Goal: Transaction & Acquisition: Book appointment/travel/reservation

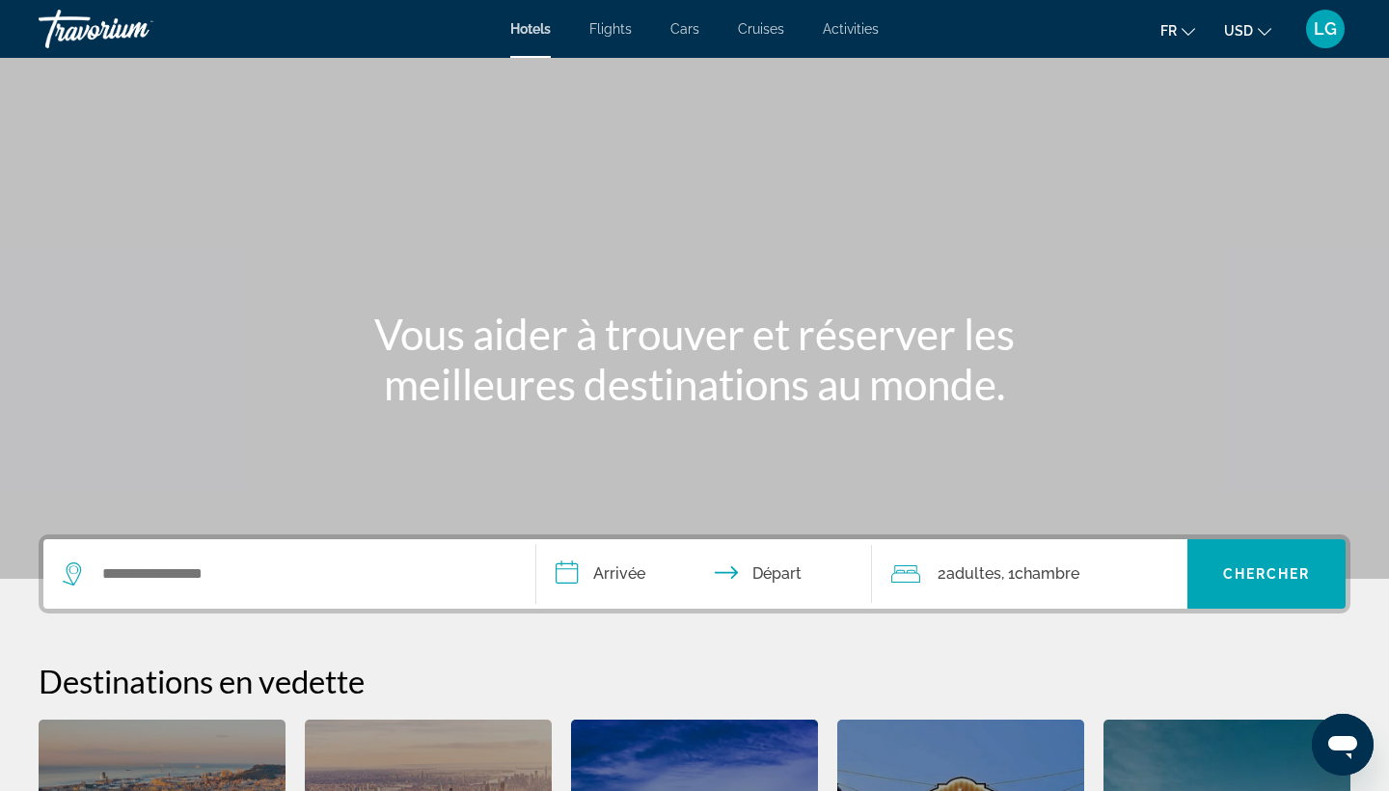
click at [257, 589] on div "Search widget" at bounding box center [289, 573] width 453 height 69
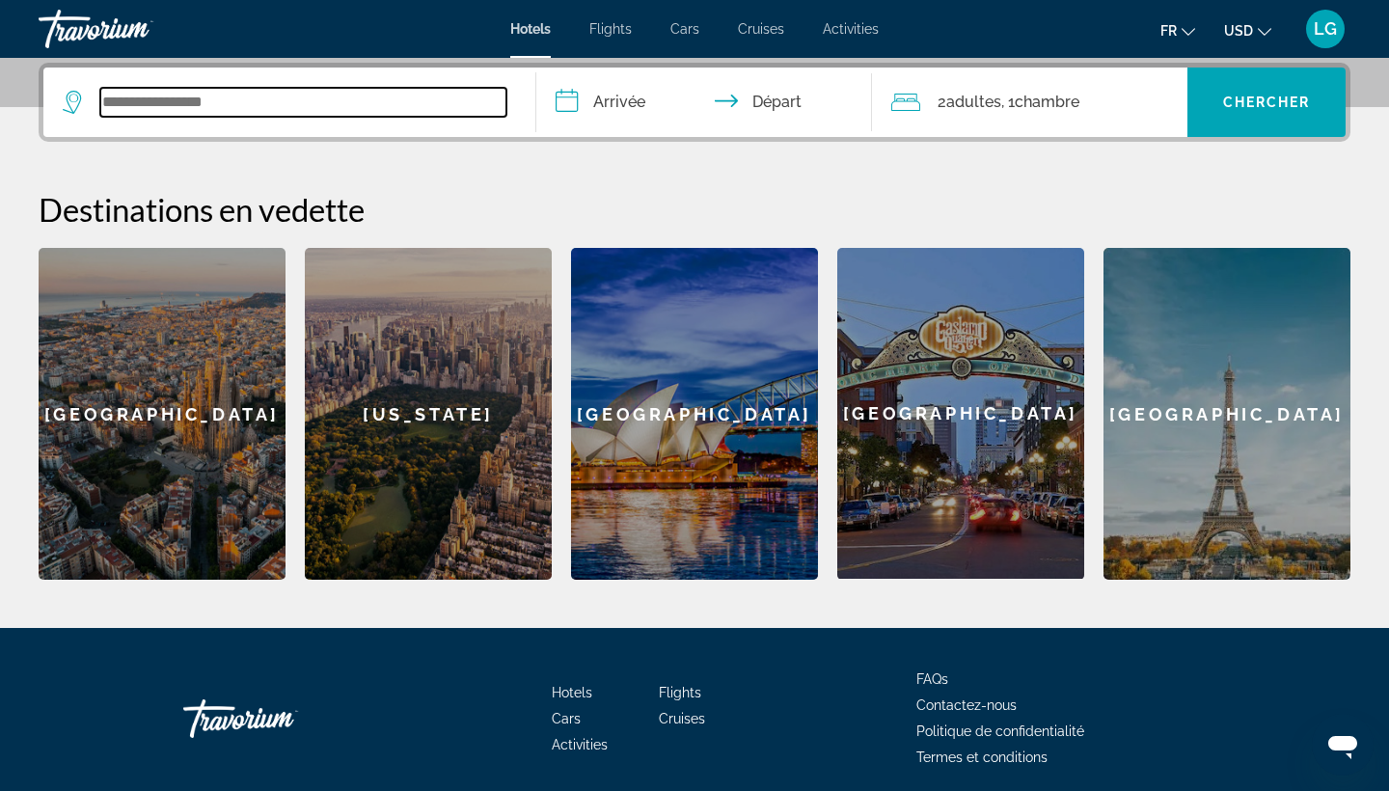
click at [317, 110] on input "Search widget" at bounding box center [303, 102] width 406 height 29
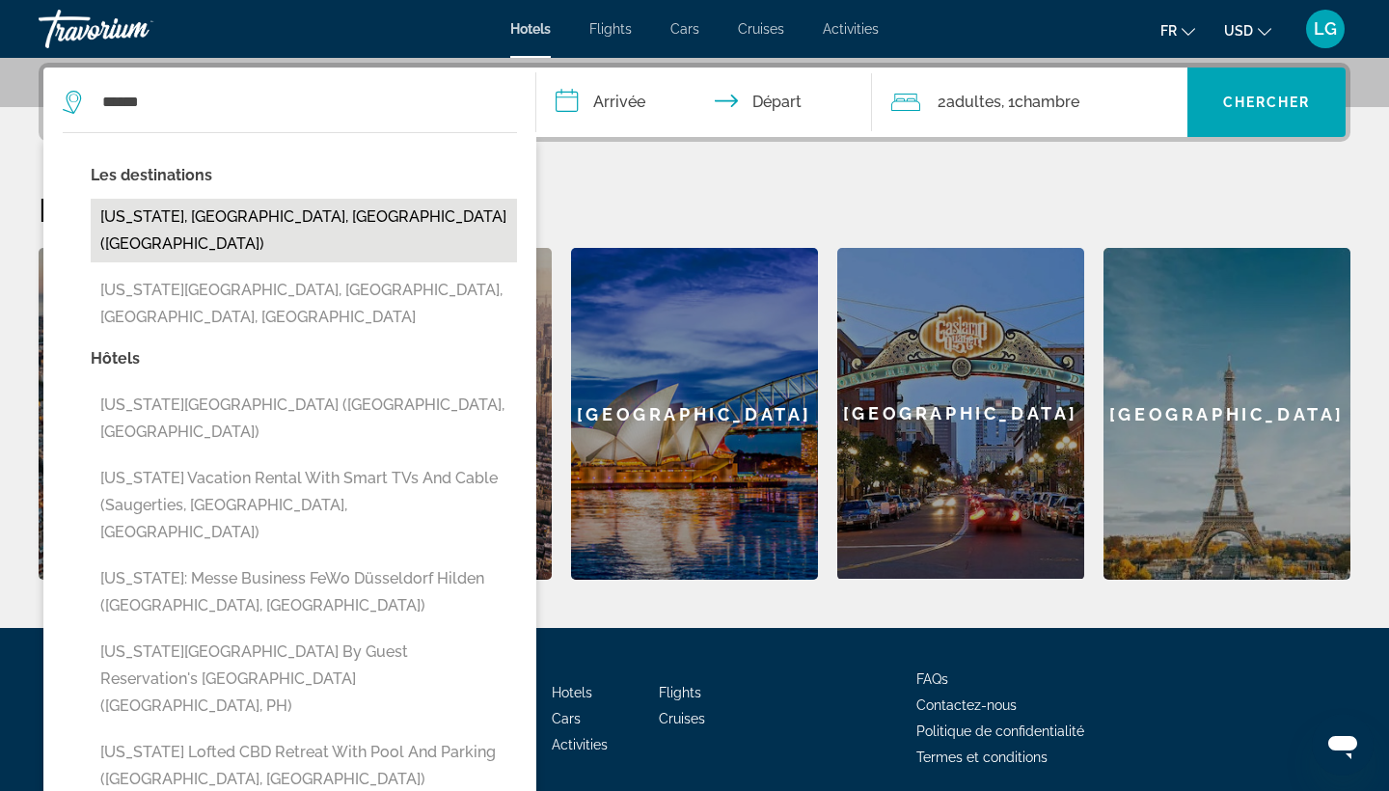
click at [111, 230] on button "[US_STATE], [GEOGRAPHIC_DATA], [GEOGRAPHIC_DATA] ([GEOGRAPHIC_DATA])" at bounding box center [304, 231] width 426 height 64
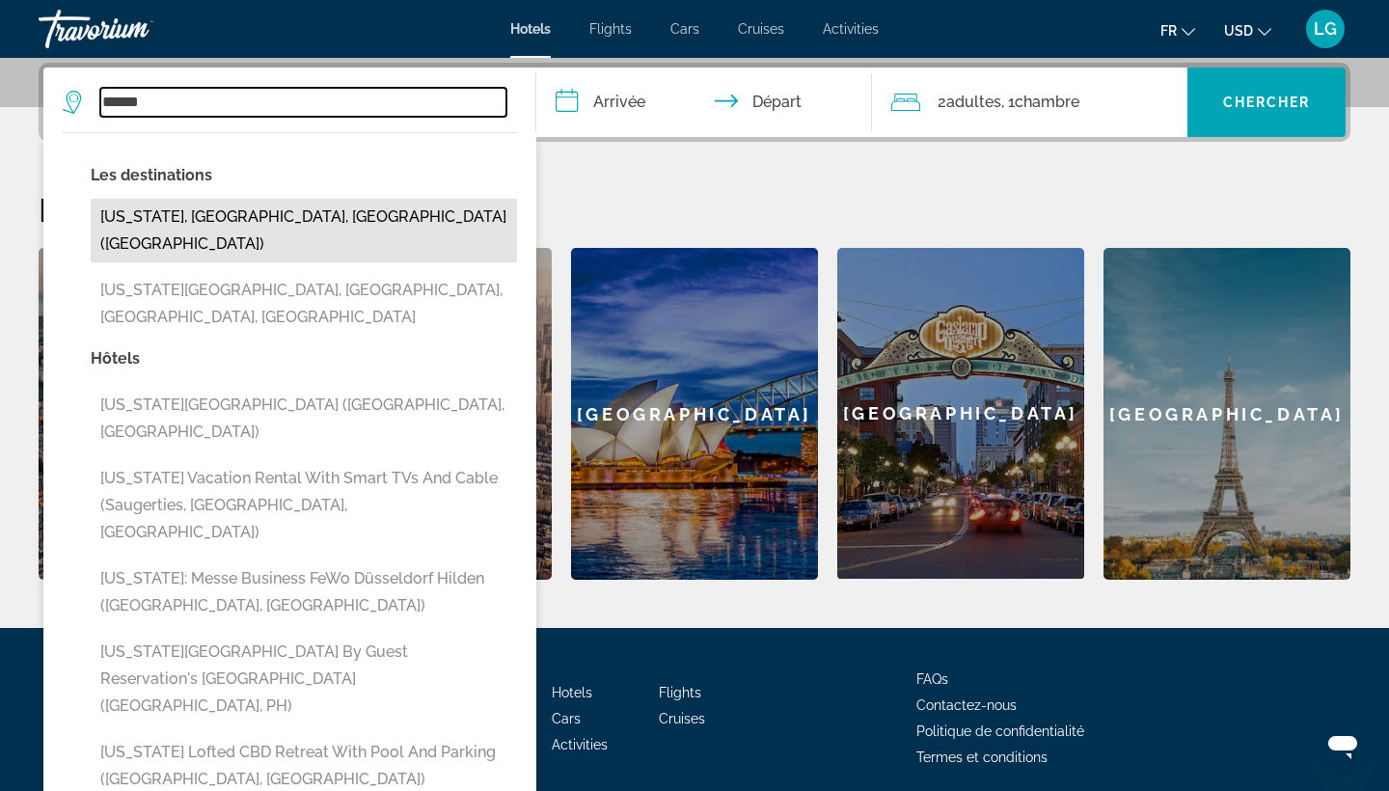
type input "**********"
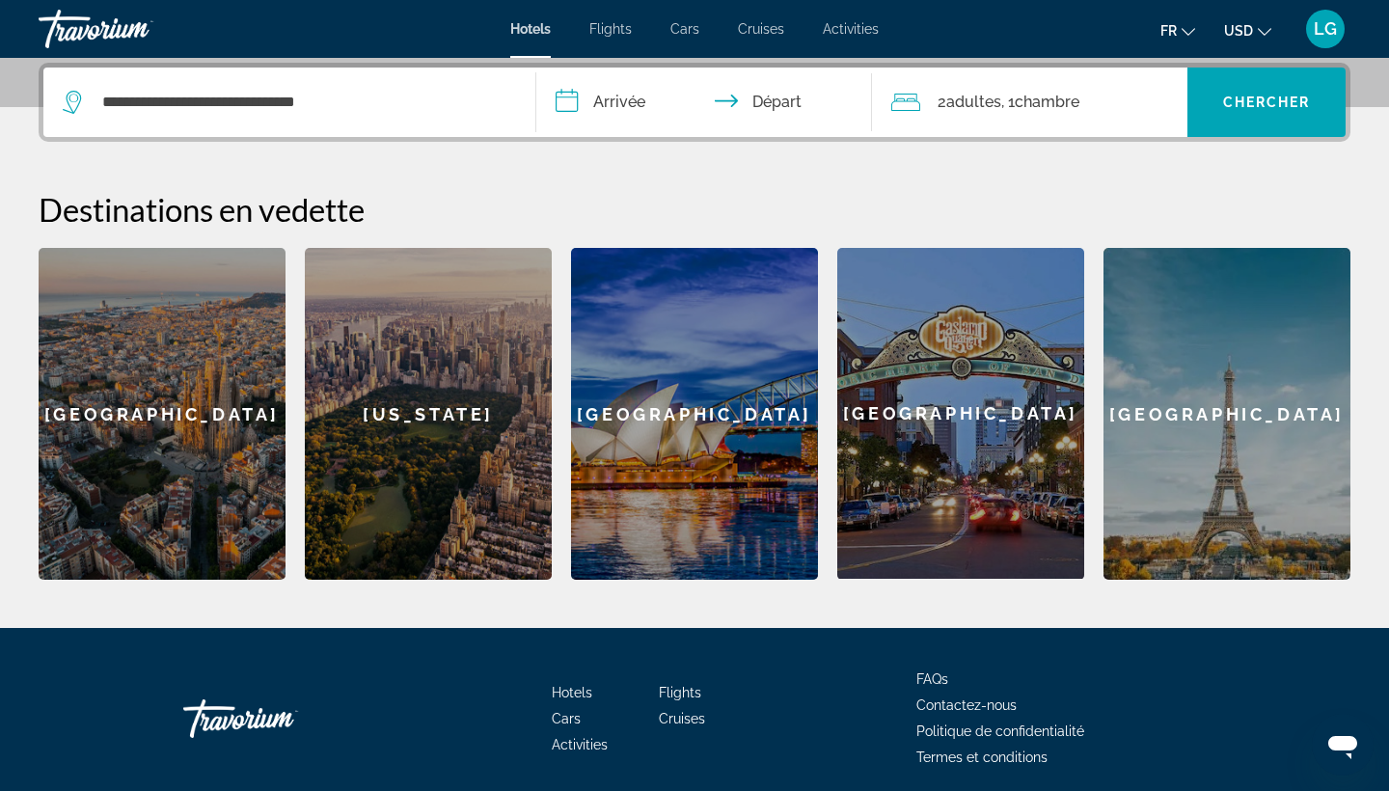
click at [608, 111] on input "**********" at bounding box center [707, 105] width 343 height 75
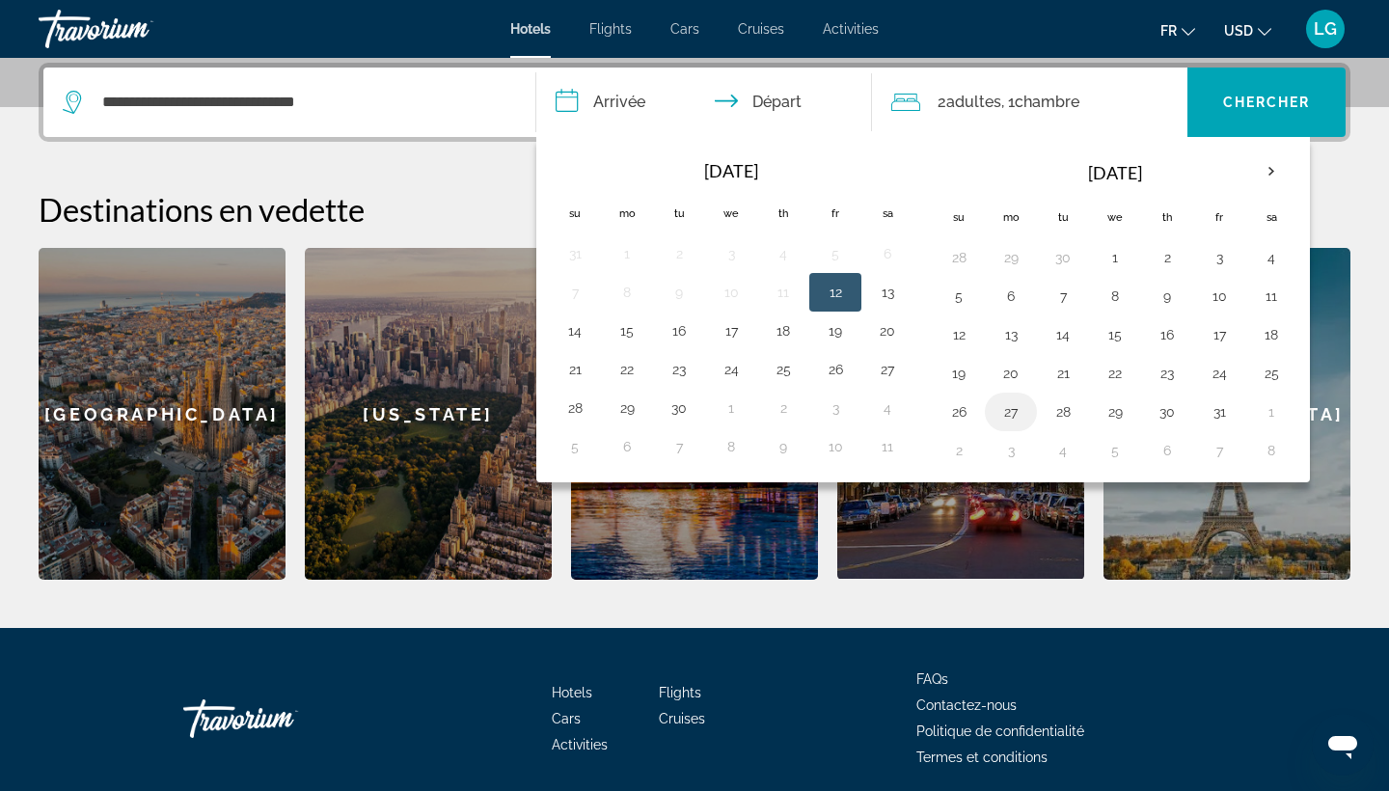
click at [1020, 405] on button "27" at bounding box center [1010, 411] width 31 height 27
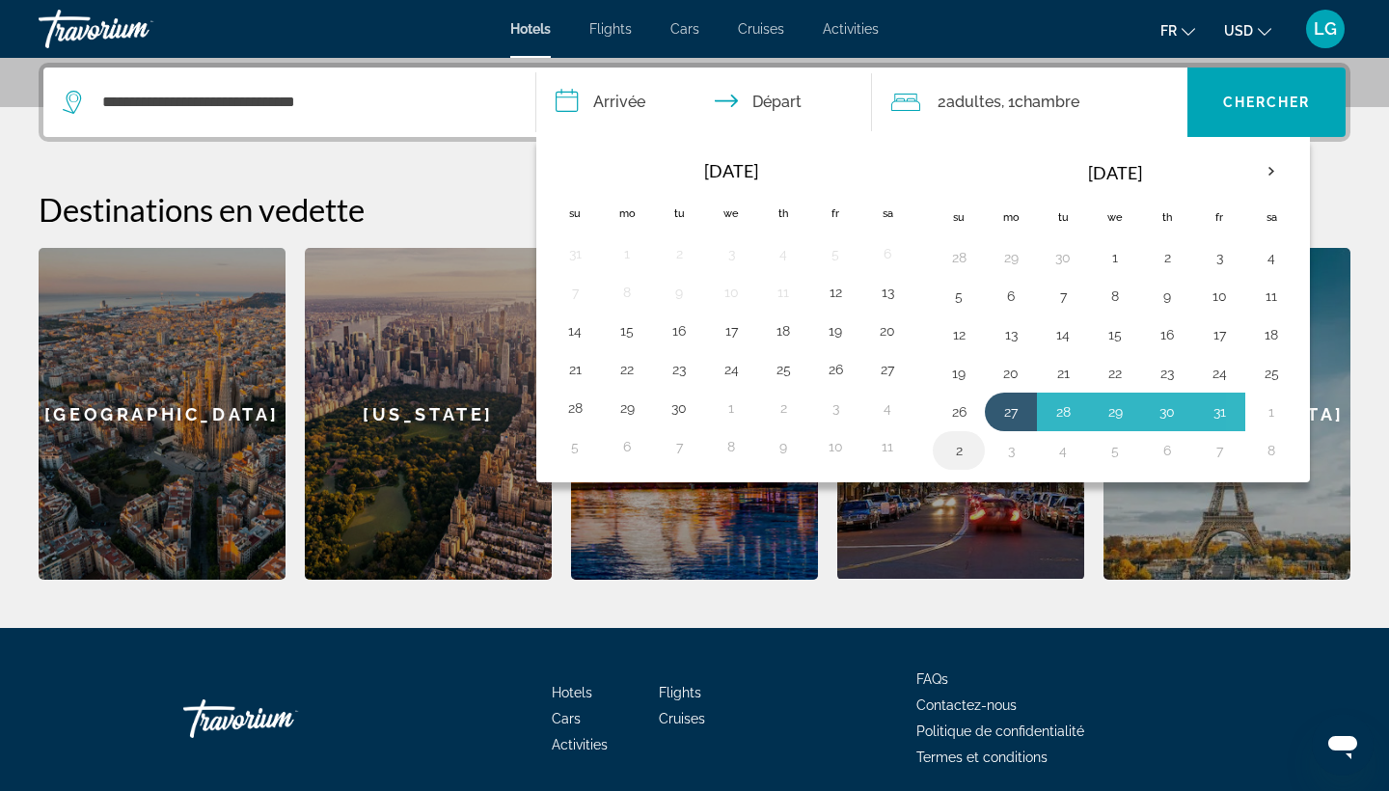
click at [960, 448] on button "2" at bounding box center [958, 450] width 31 height 27
type input "**********"
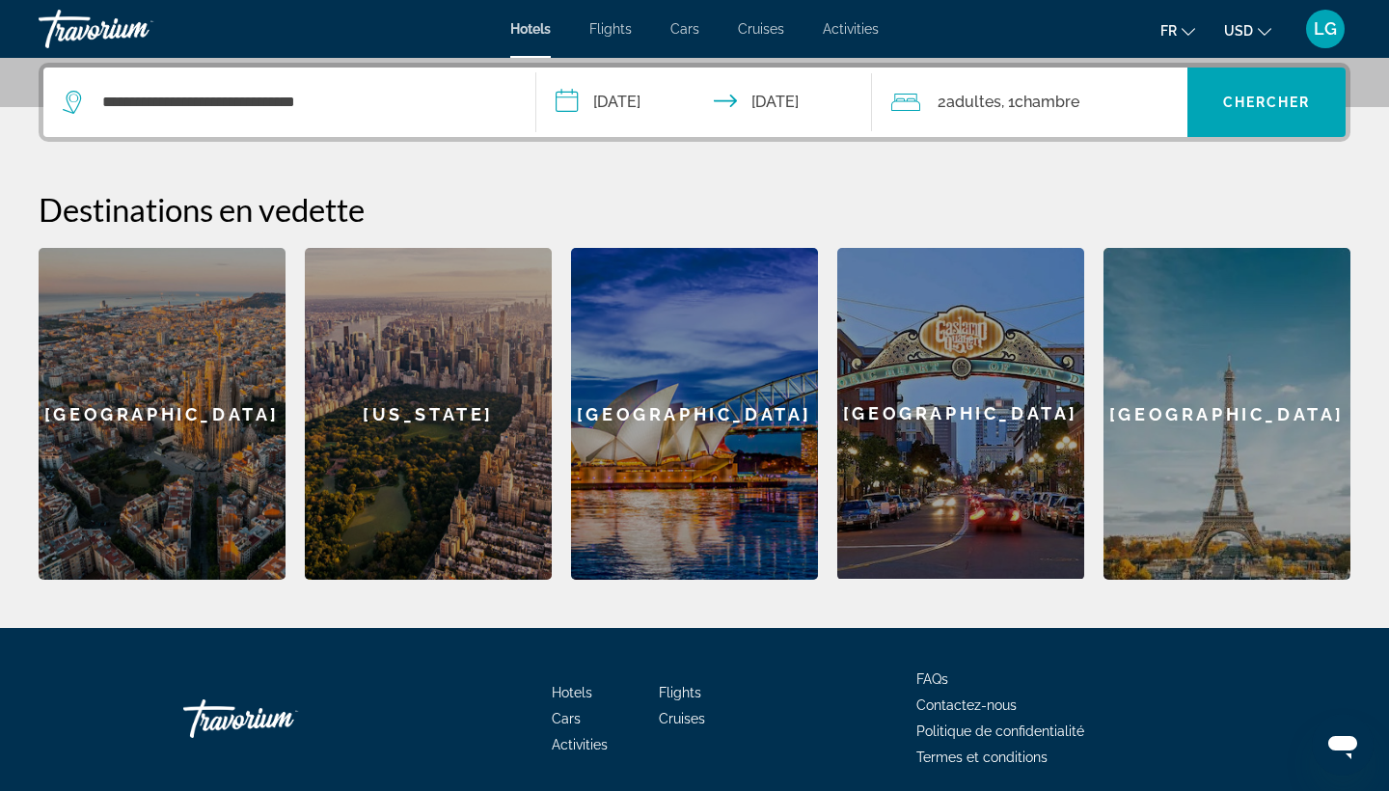
click at [1100, 95] on div "2 Adulte Adultes , 1 Chambre pièces" at bounding box center [1039, 102] width 297 height 27
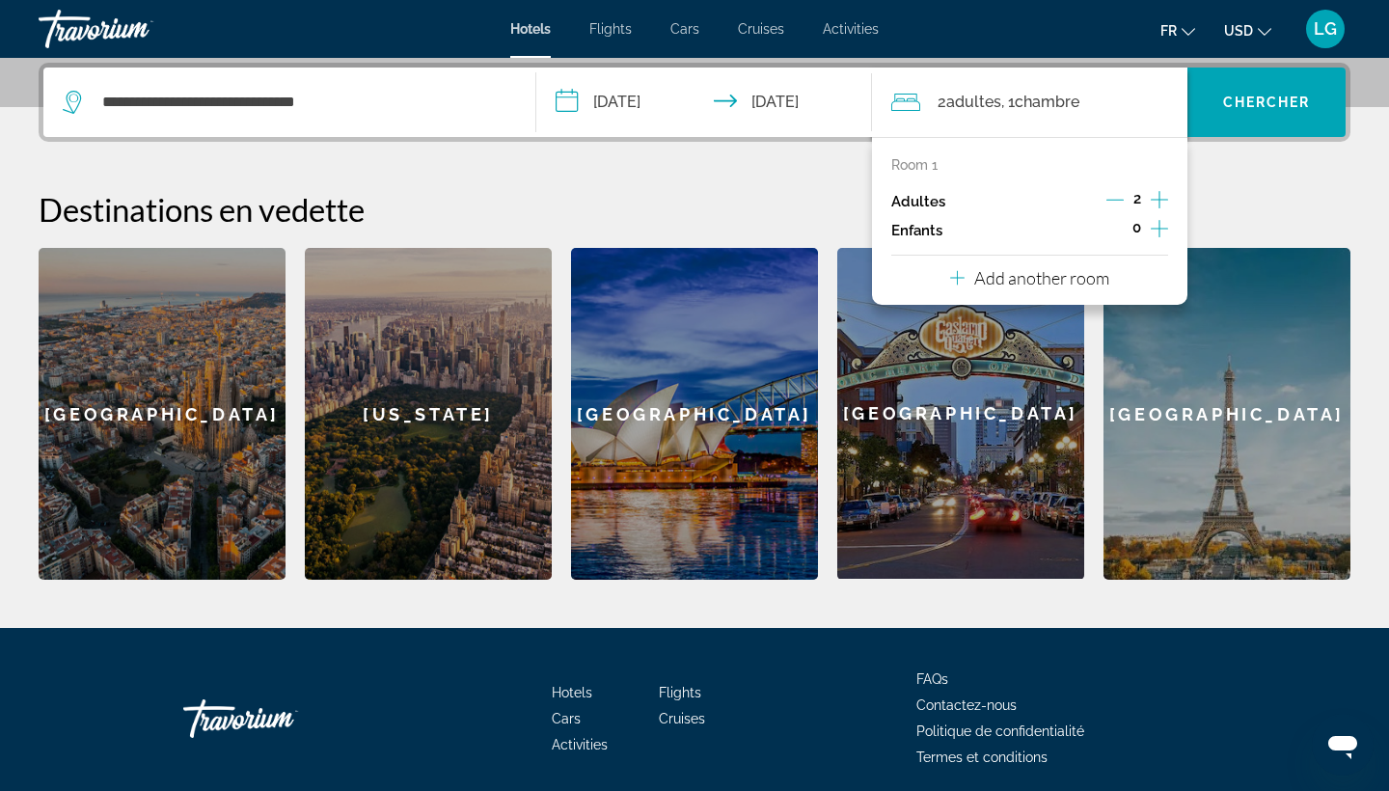
click at [1162, 233] on icon "Increment children" at bounding box center [1158, 228] width 17 height 23
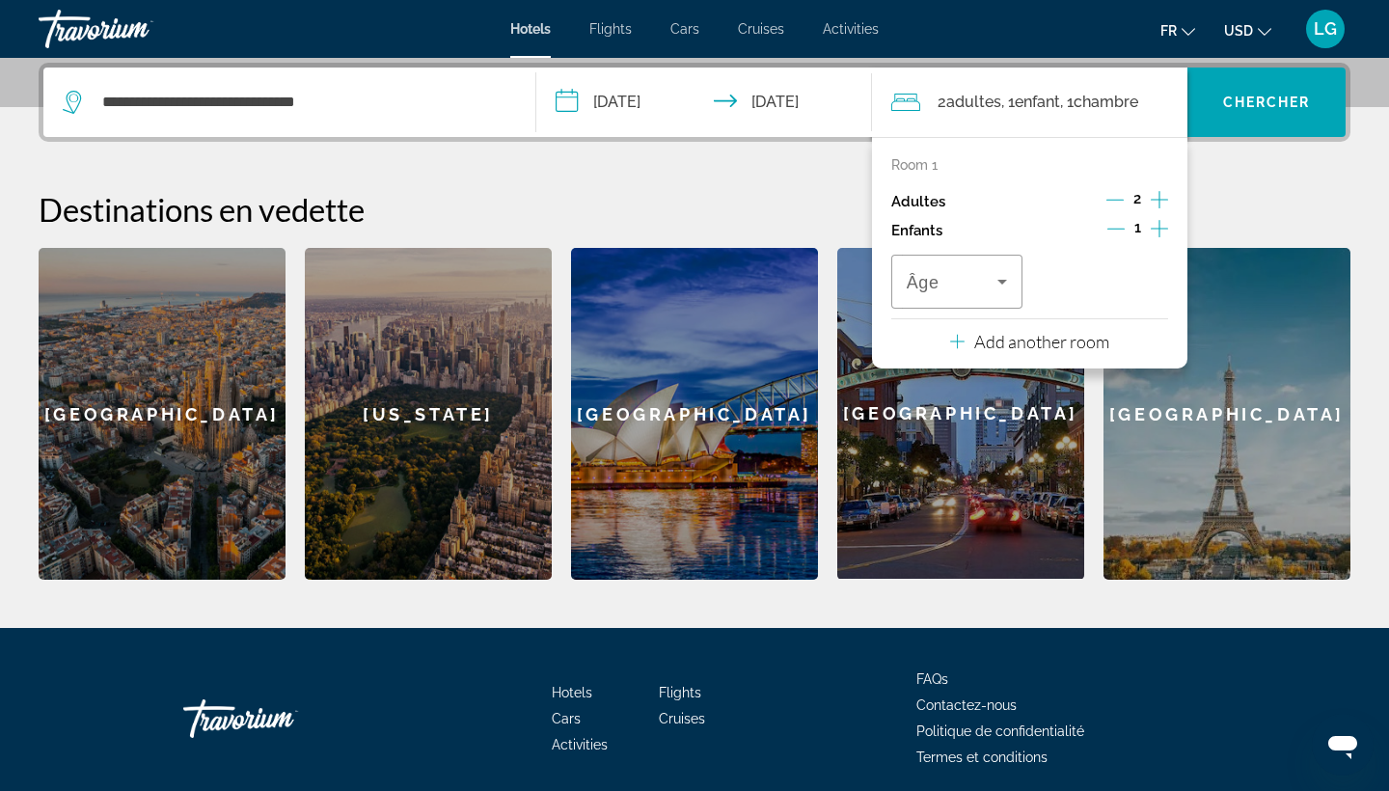
click at [1162, 233] on icon "Increment children" at bounding box center [1158, 228] width 17 height 23
click at [998, 286] on icon "Travelers: 2 adults, 2 children" at bounding box center [1001, 281] width 23 height 23
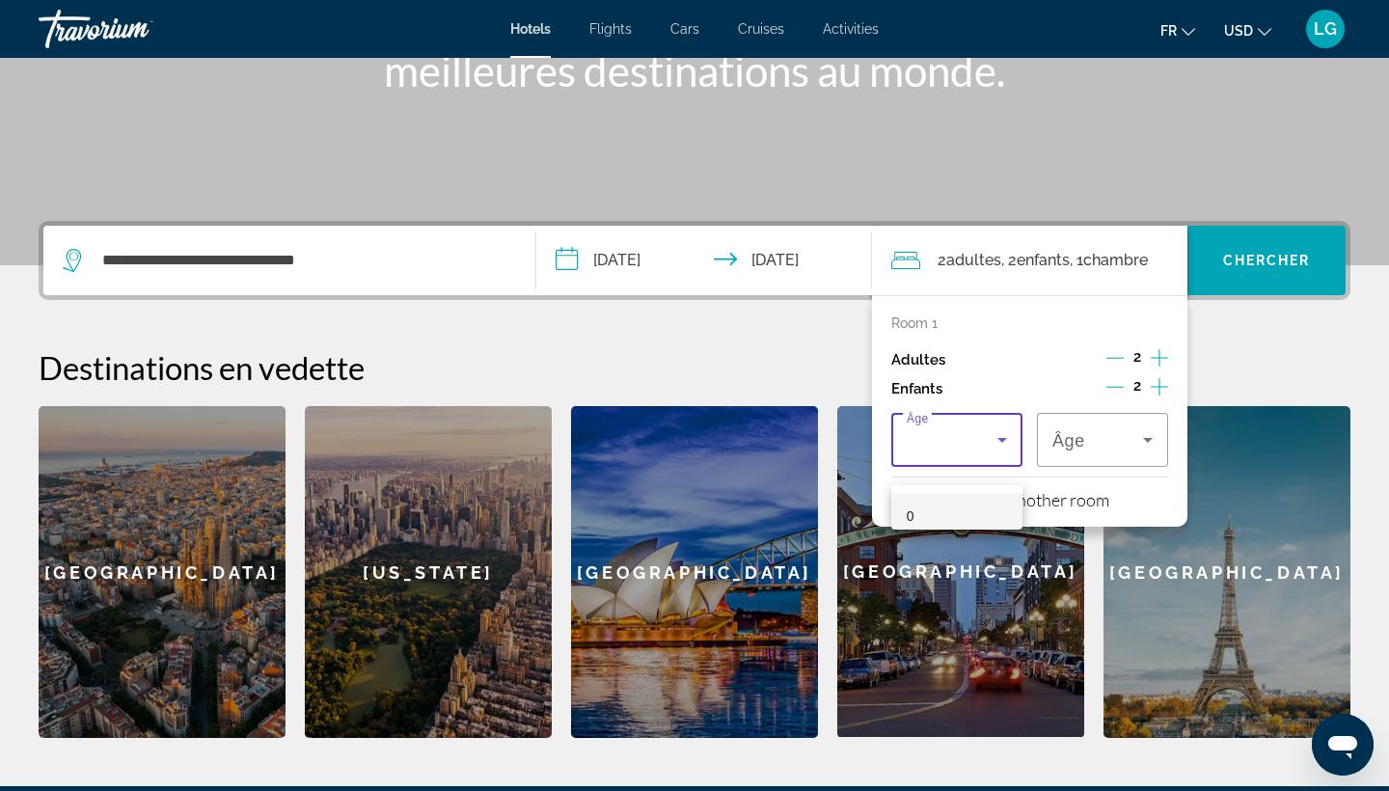
scroll to position [317, 0]
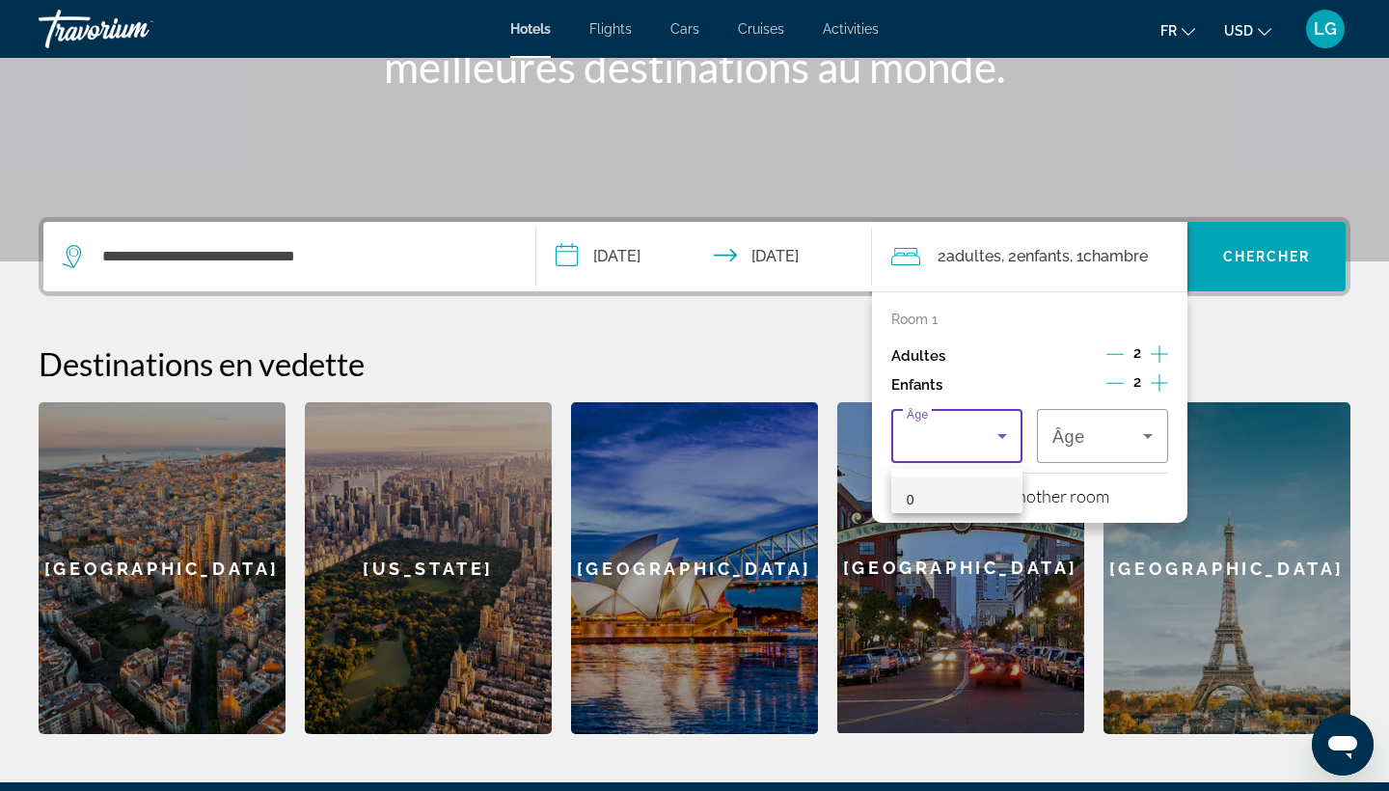
click at [979, 438] on div at bounding box center [694, 395] width 1389 height 791
click at [979, 438] on span "Travelers: 2 adults, 2 children" at bounding box center [951, 435] width 91 height 23
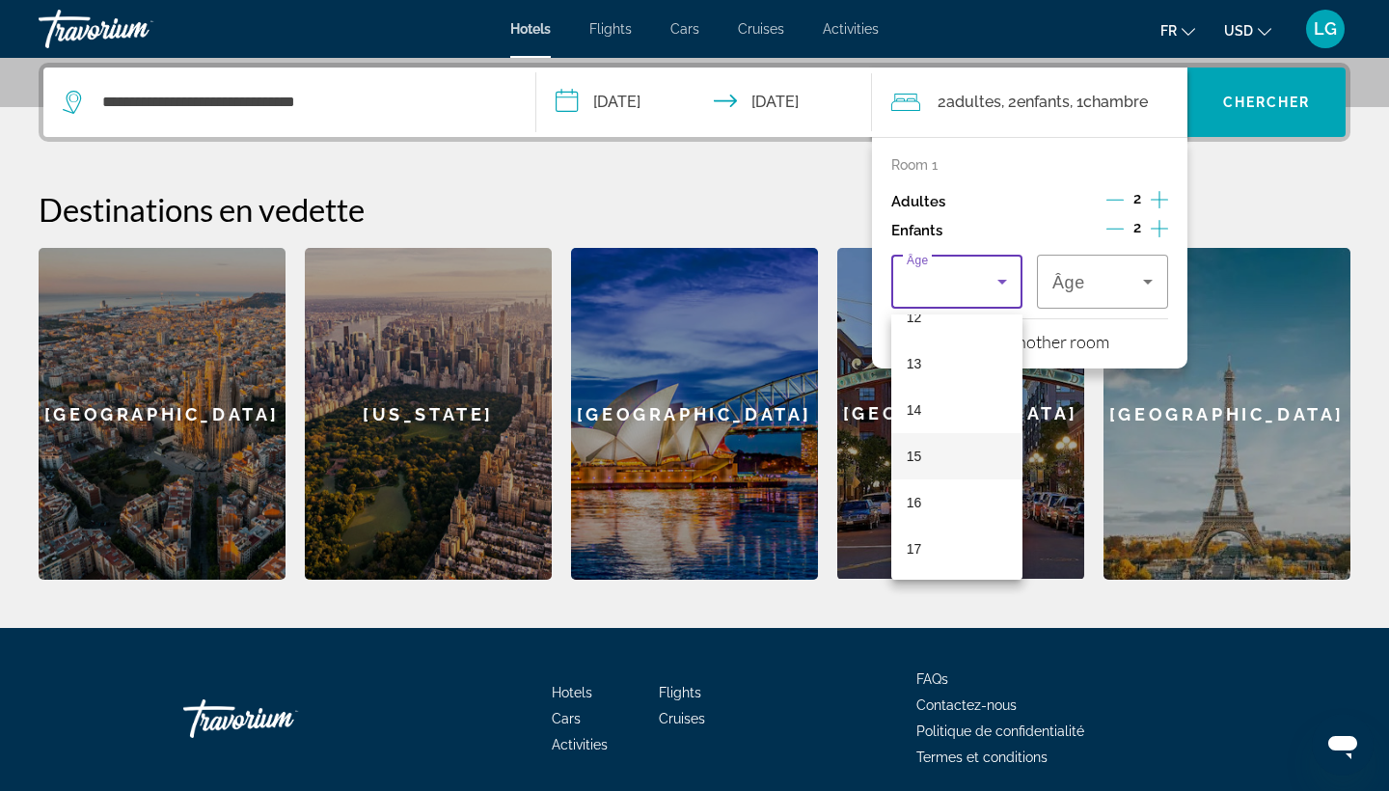
scroll to position [583, 0]
click at [933, 545] on mat-option "17" at bounding box center [956, 549] width 131 height 46
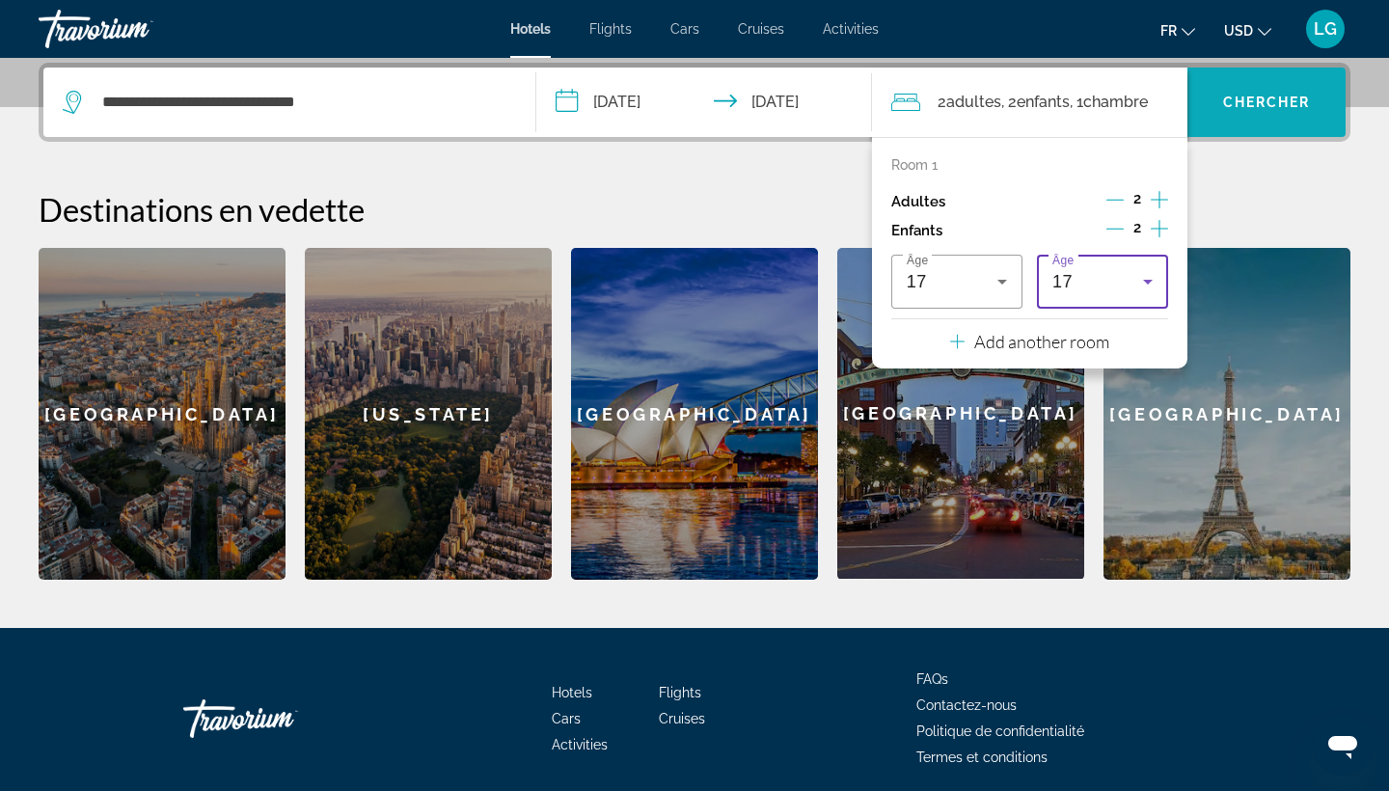
click at [1283, 117] on span "Search widget" at bounding box center [1266, 102] width 158 height 46
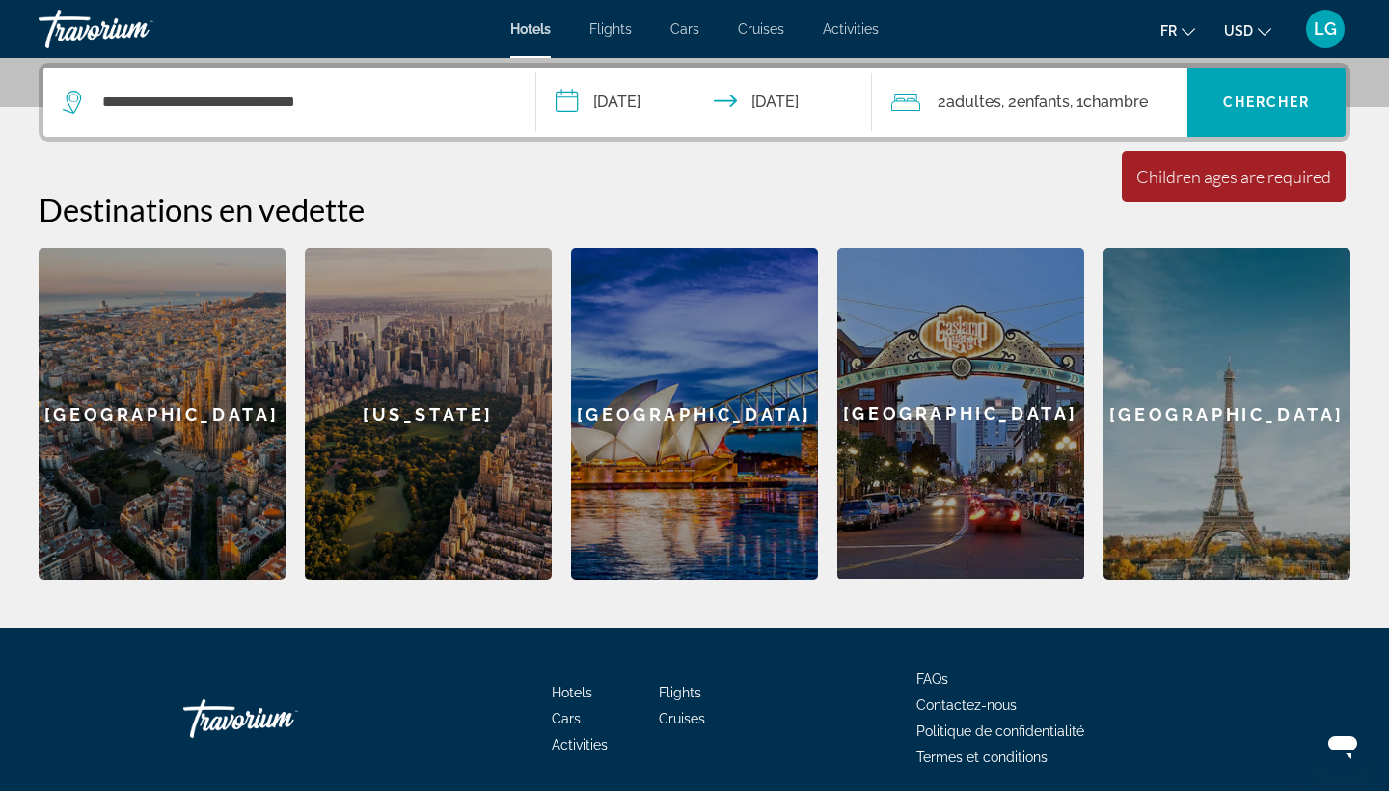
click at [1073, 88] on div "2 Adulte Adultes , 2 Enfant Enfants , 1 Chambre pièces" at bounding box center [1039, 102] width 297 height 69
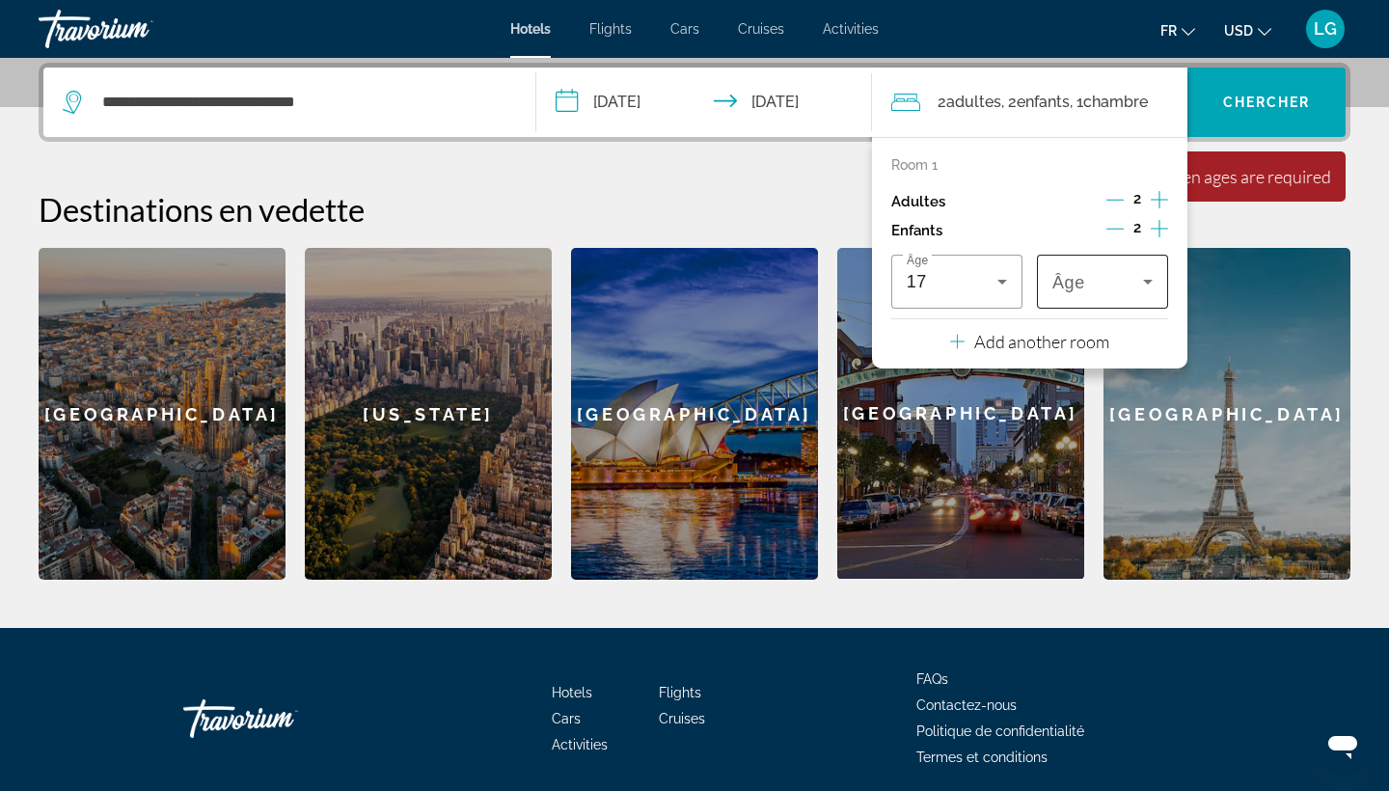
click at [1104, 283] on span "Travelers: 2 adults, 2 children" at bounding box center [1097, 281] width 91 height 23
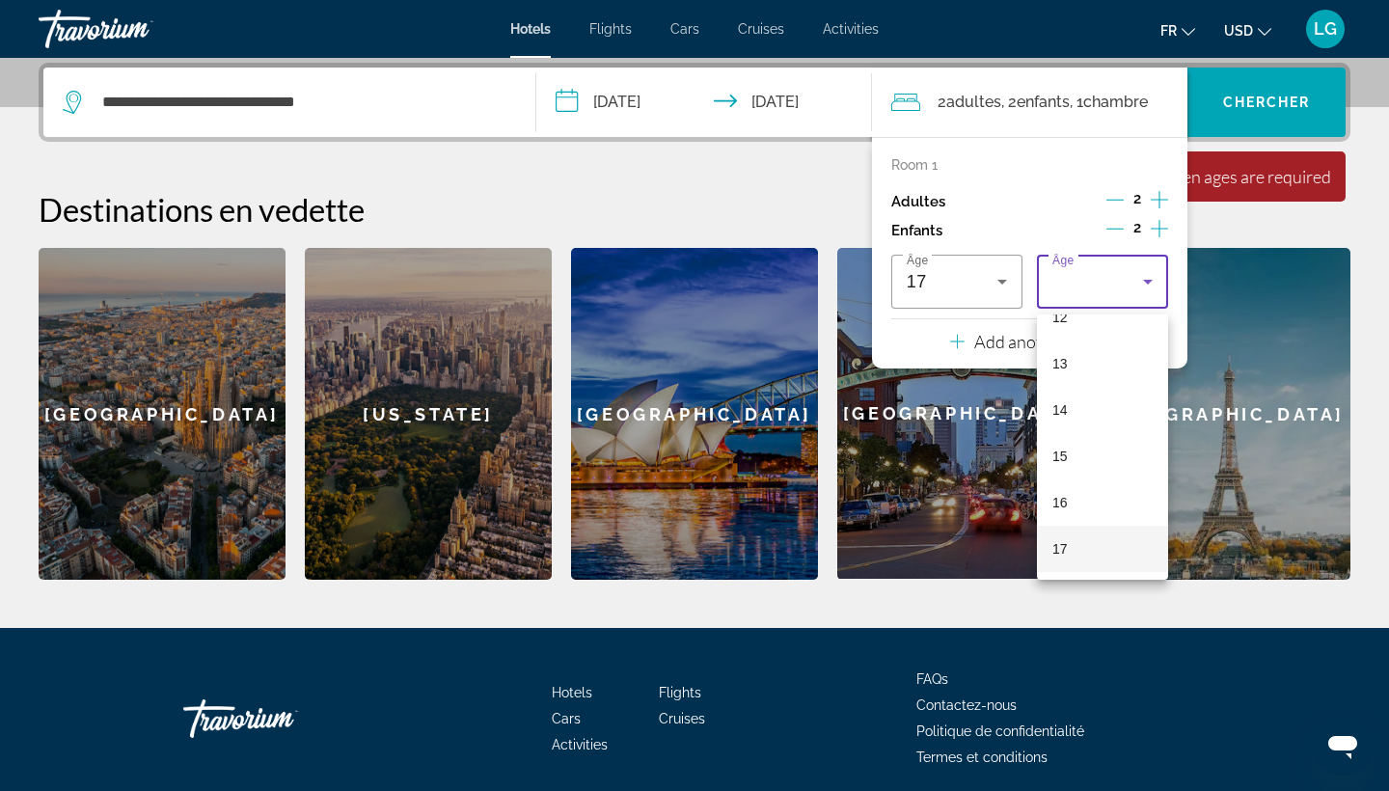
click at [1061, 556] on span "17" at bounding box center [1059, 548] width 15 height 23
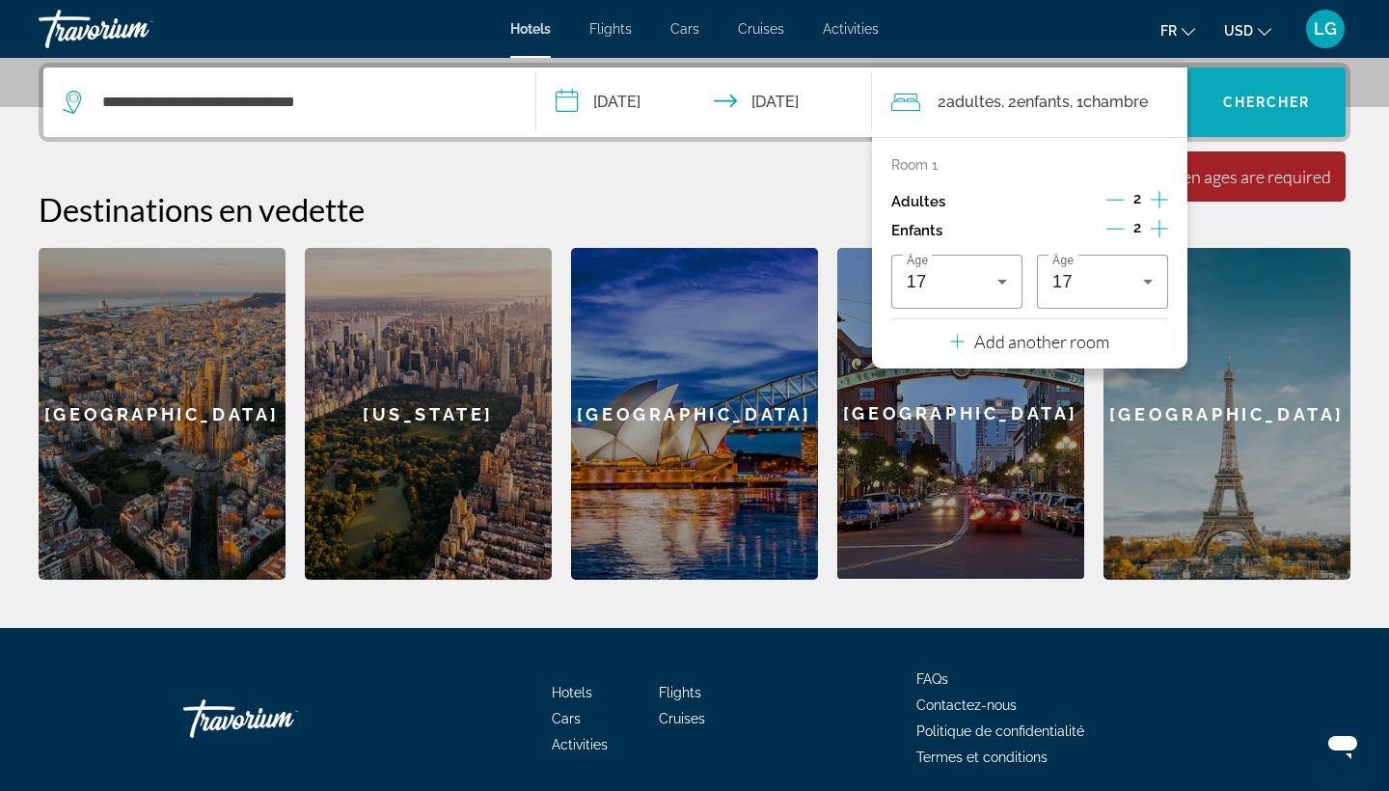
click at [1258, 105] on span "Chercher" at bounding box center [1267, 102] width 88 height 15
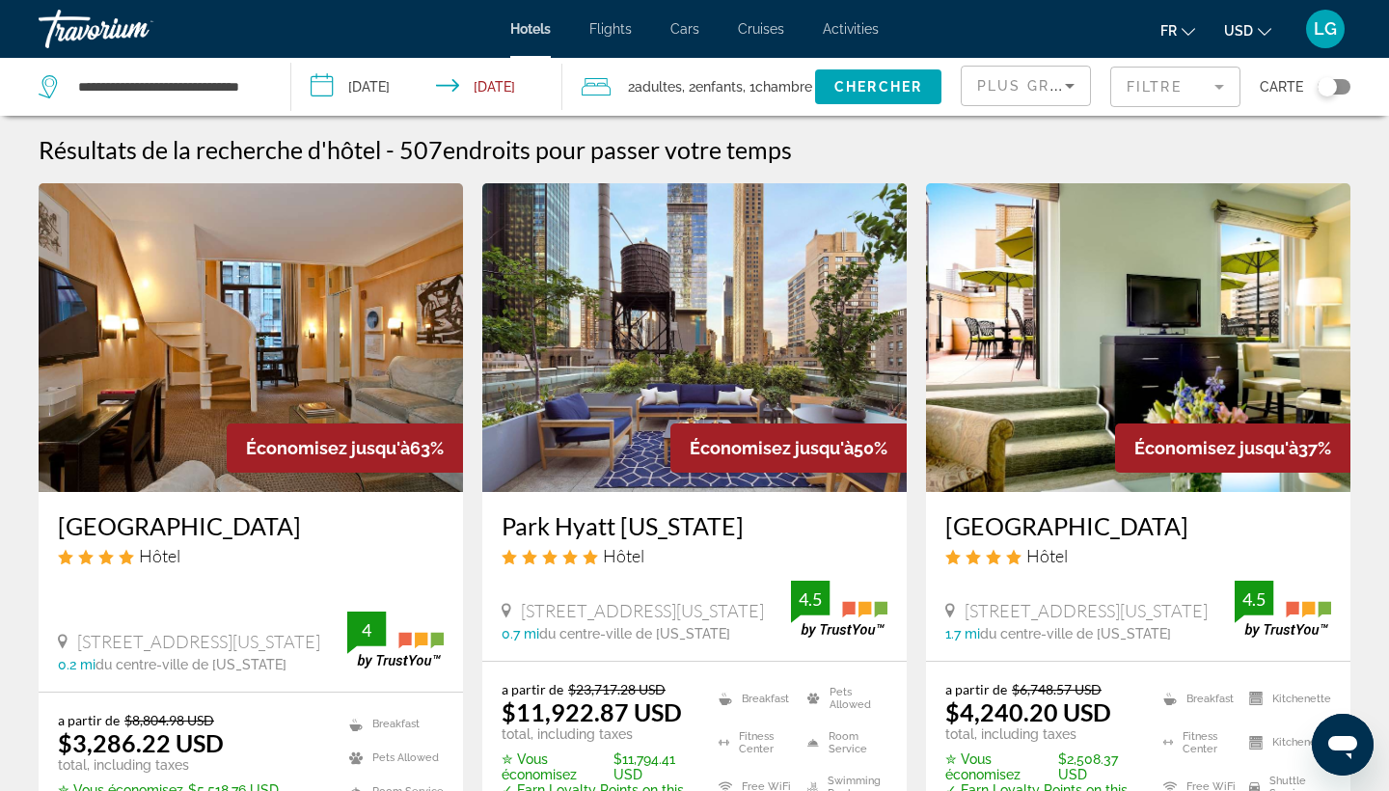
click at [1253, 21] on button "USD USD ($) MXN (Mex$) CAD (Can$) GBP (£) EUR (€) AUD (A$) NZD (NZ$) CNY (CN¥)" at bounding box center [1247, 30] width 47 height 28
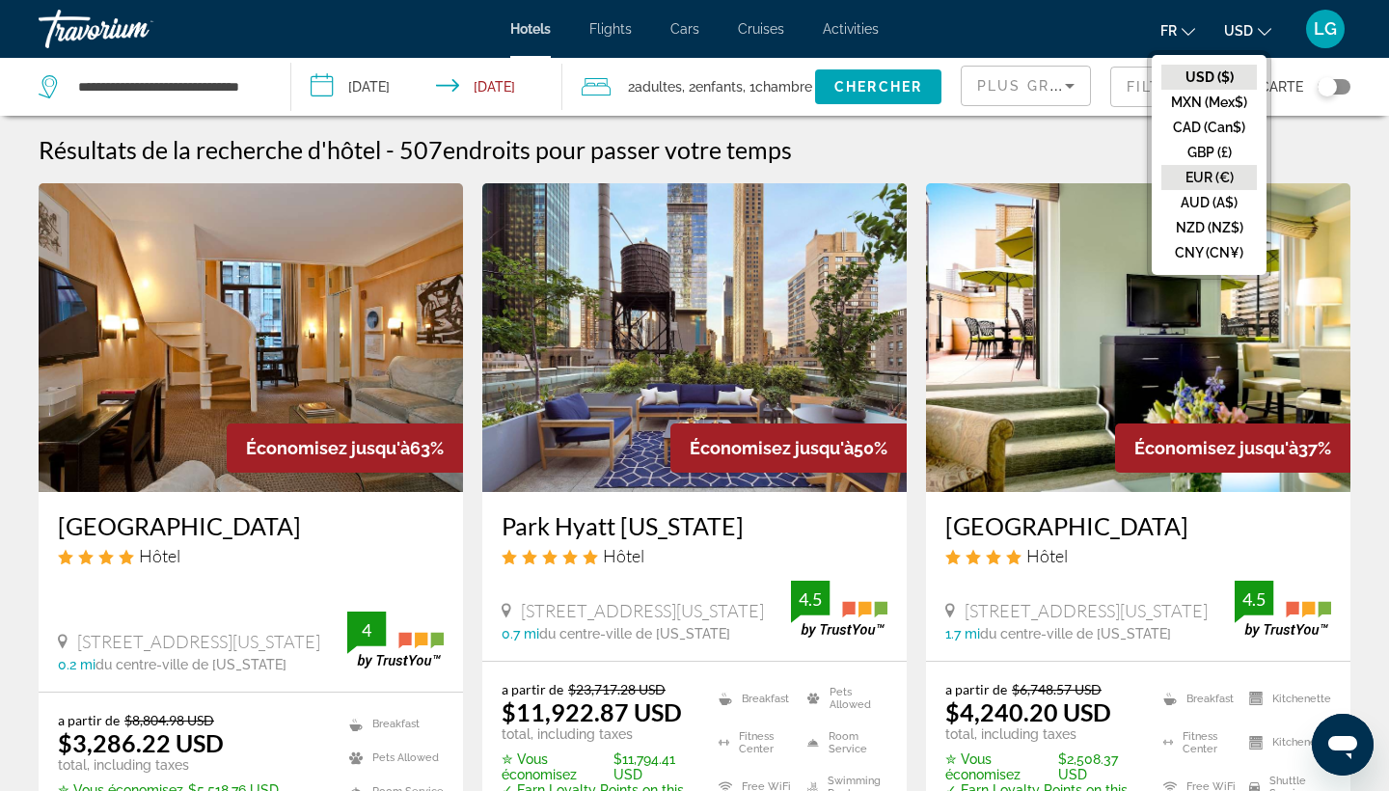
click at [1222, 174] on button "EUR (€)" at bounding box center [1208, 177] width 95 height 25
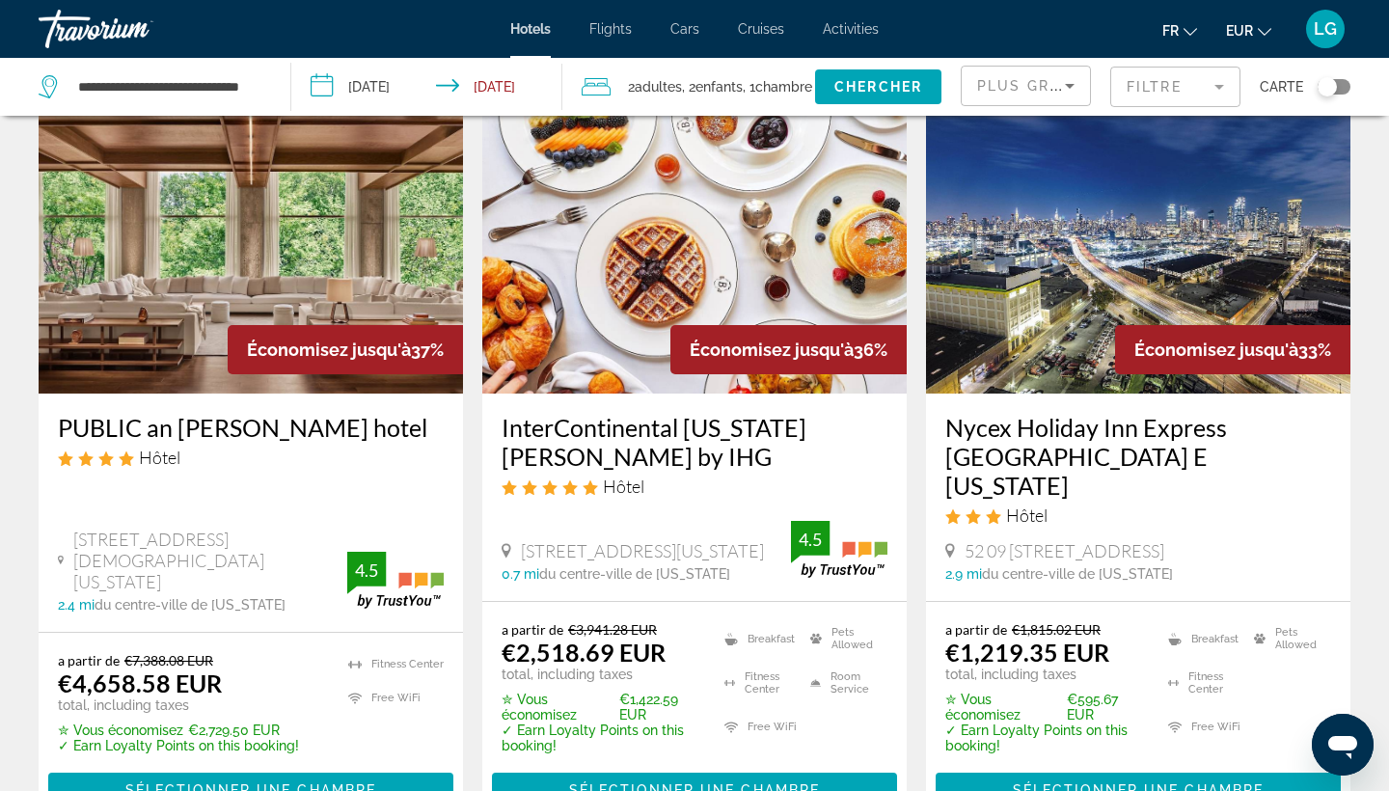
scroll to position [862, 0]
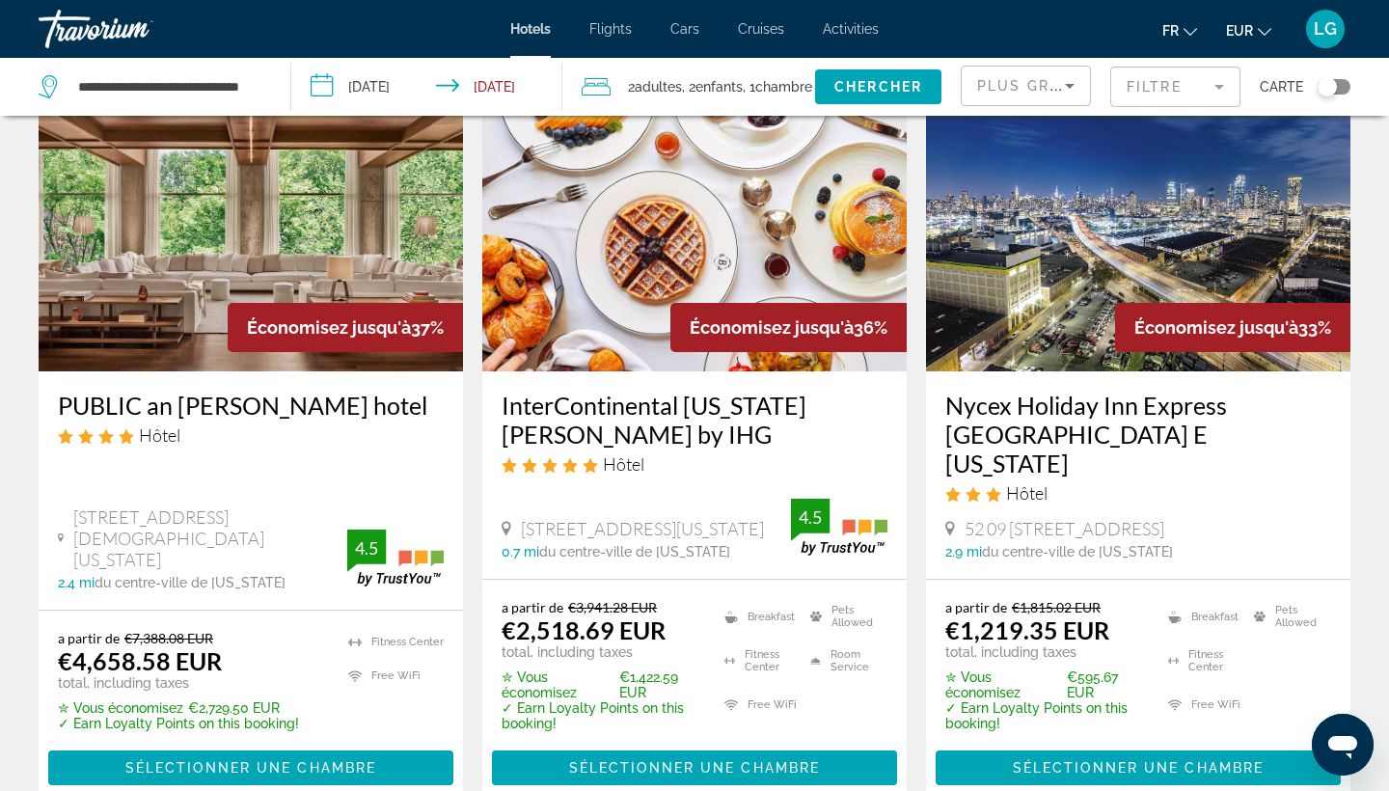
click at [625, 201] on img "Main content" at bounding box center [694, 217] width 424 height 309
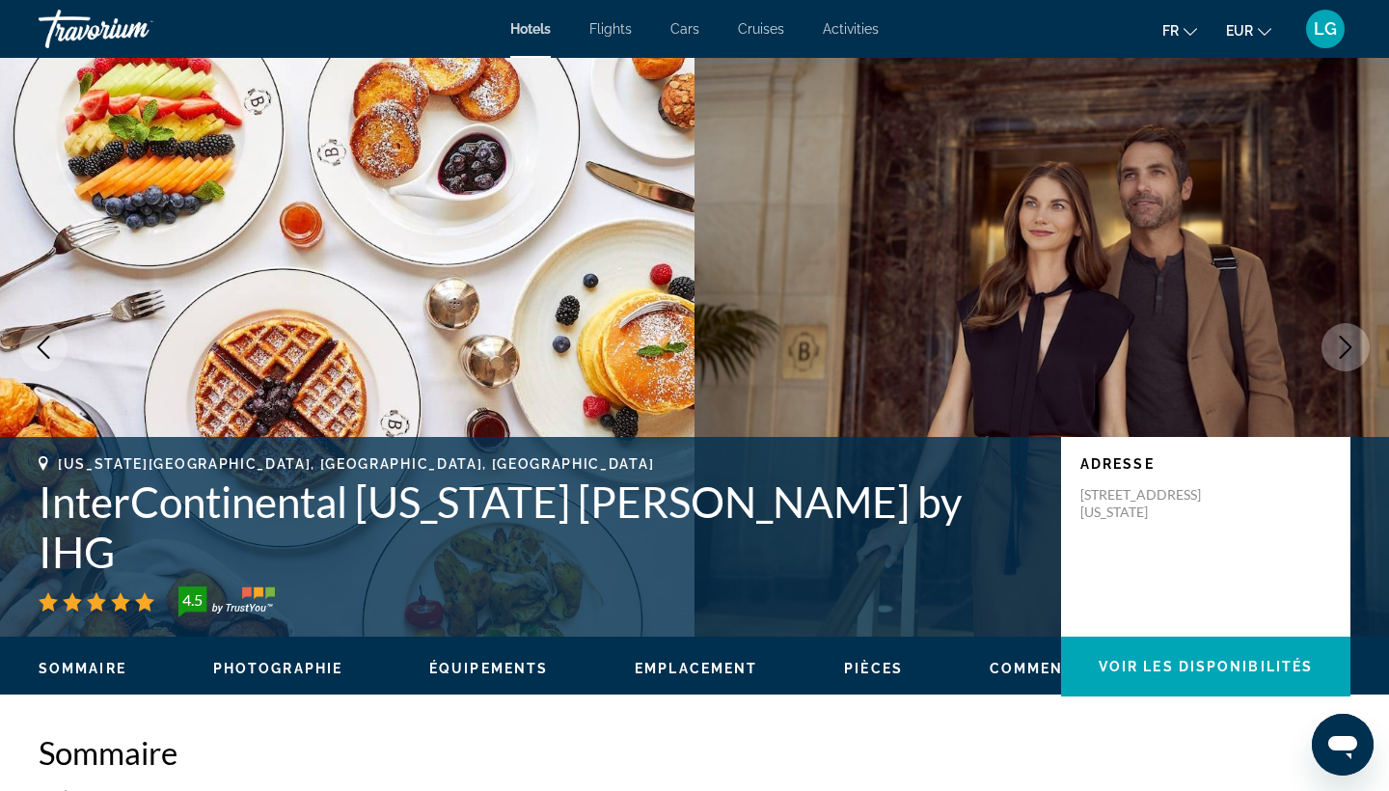
click at [1350, 360] on button "Next image" at bounding box center [1345, 347] width 48 height 48
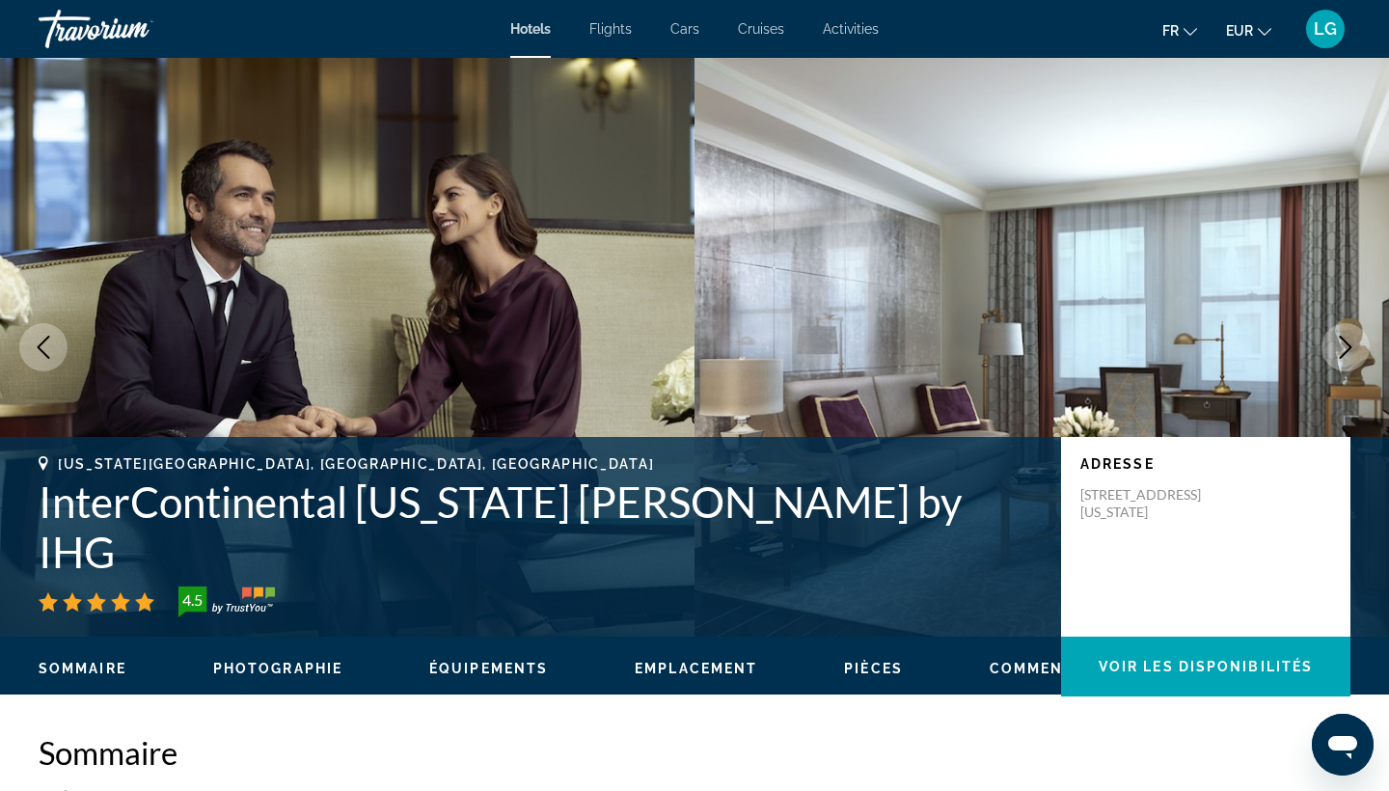
click at [1350, 363] on button "Next image" at bounding box center [1345, 347] width 48 height 48
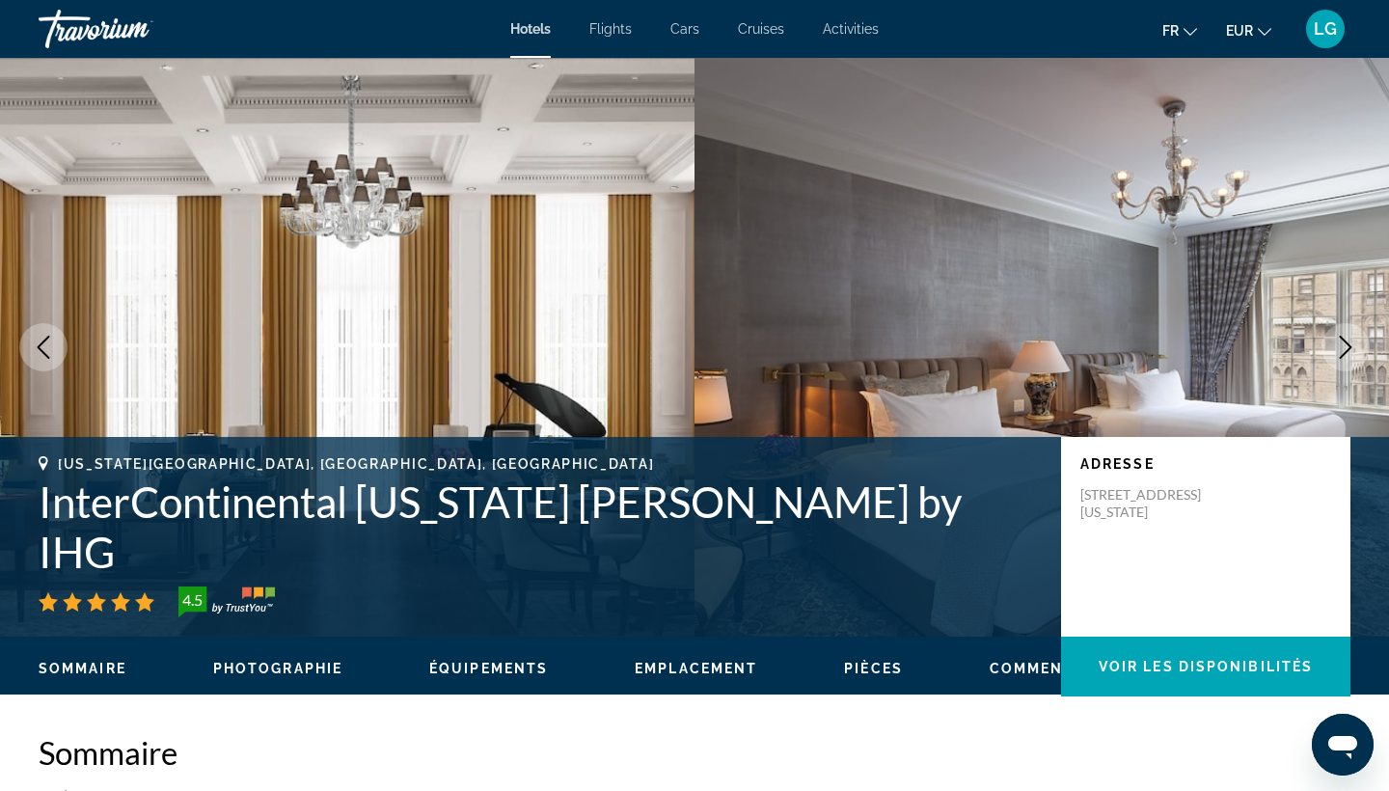
click at [1350, 363] on button "Next image" at bounding box center [1345, 347] width 48 height 48
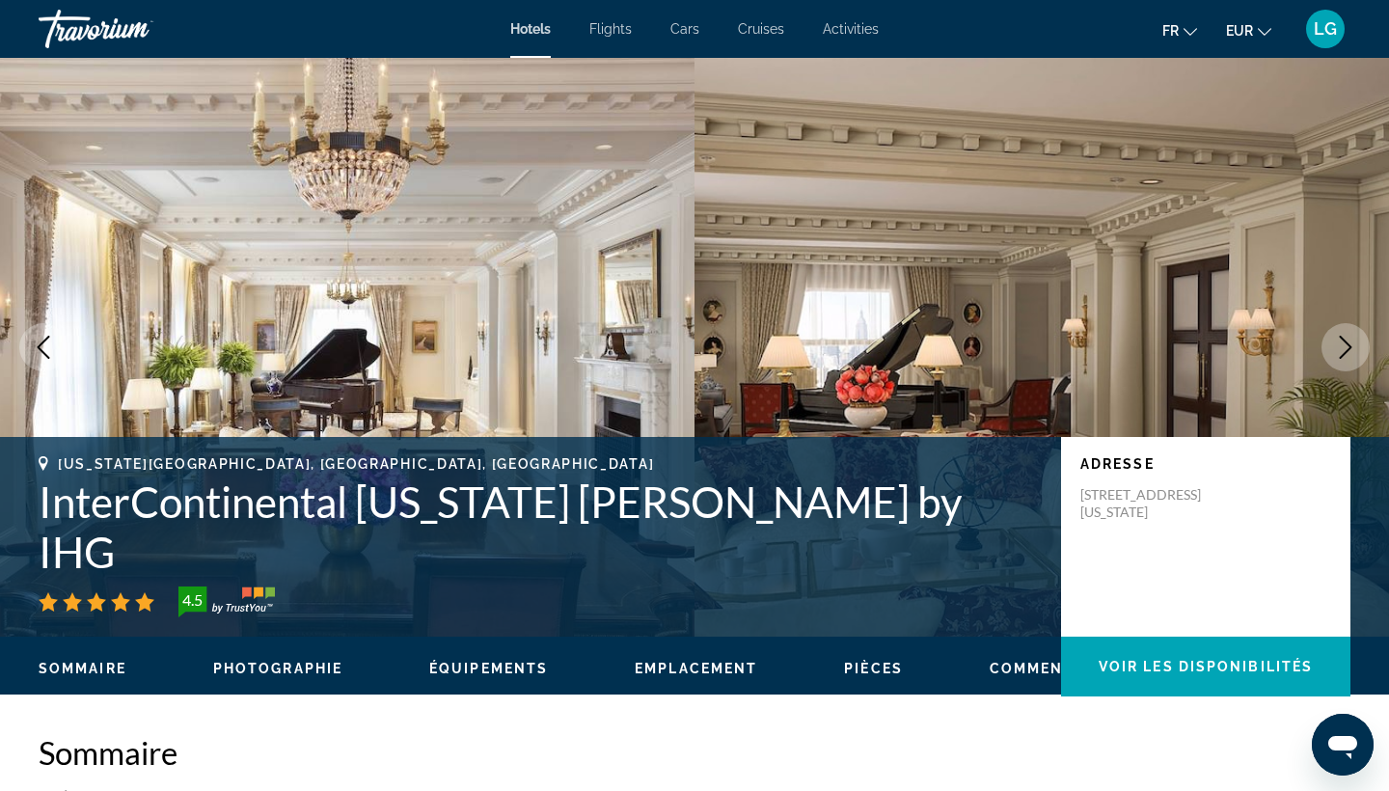
click at [1350, 362] on button "Next image" at bounding box center [1345, 347] width 48 height 48
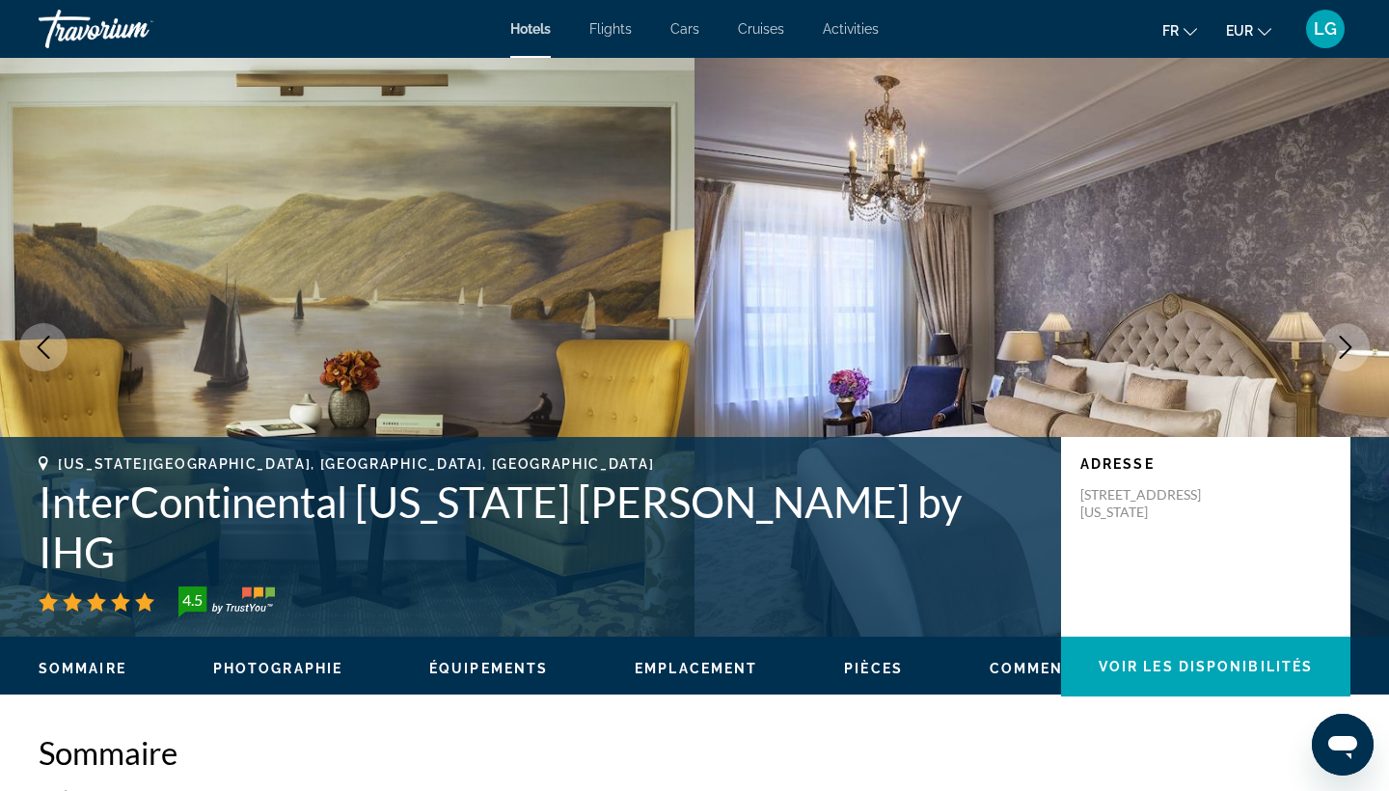
click at [1350, 365] on button "Next image" at bounding box center [1345, 347] width 48 height 48
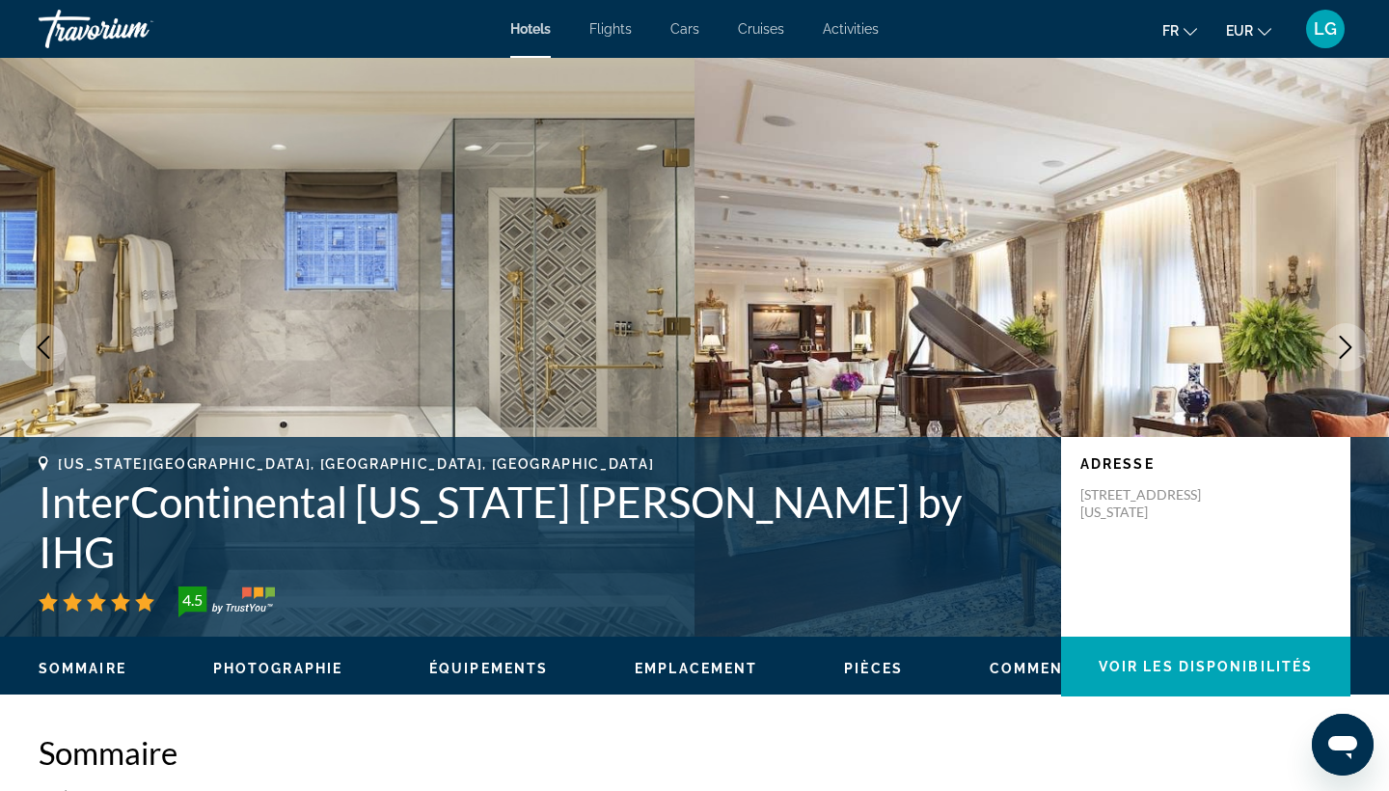
click at [360, 557] on h1 "InterContinental [US_STATE] [PERSON_NAME] by IHG" at bounding box center [540, 526] width 1003 height 100
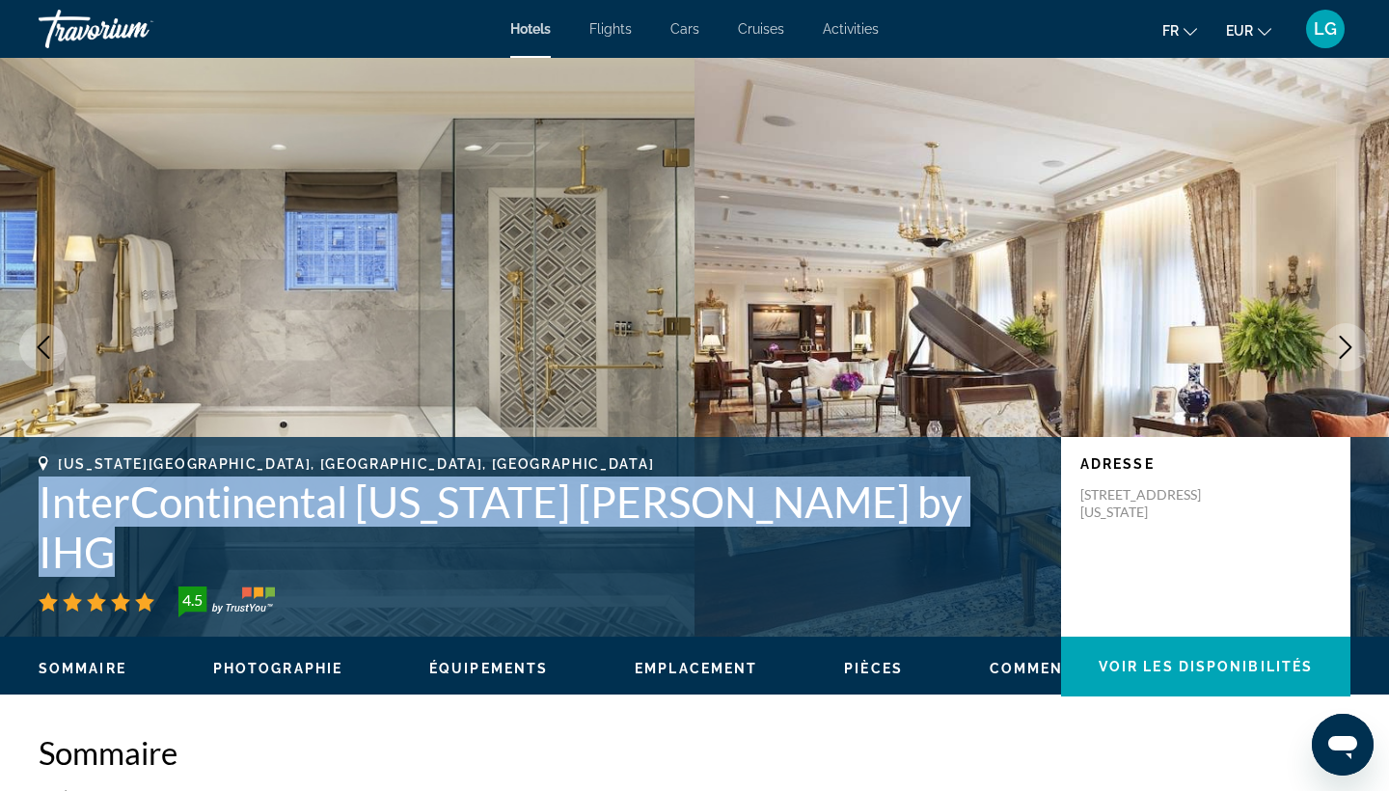
click at [360, 557] on h1 "InterContinental [US_STATE] [PERSON_NAME] by IHG" at bounding box center [540, 526] width 1003 height 100
copy h1 "InterContinental [US_STATE] [PERSON_NAME] by IHG"
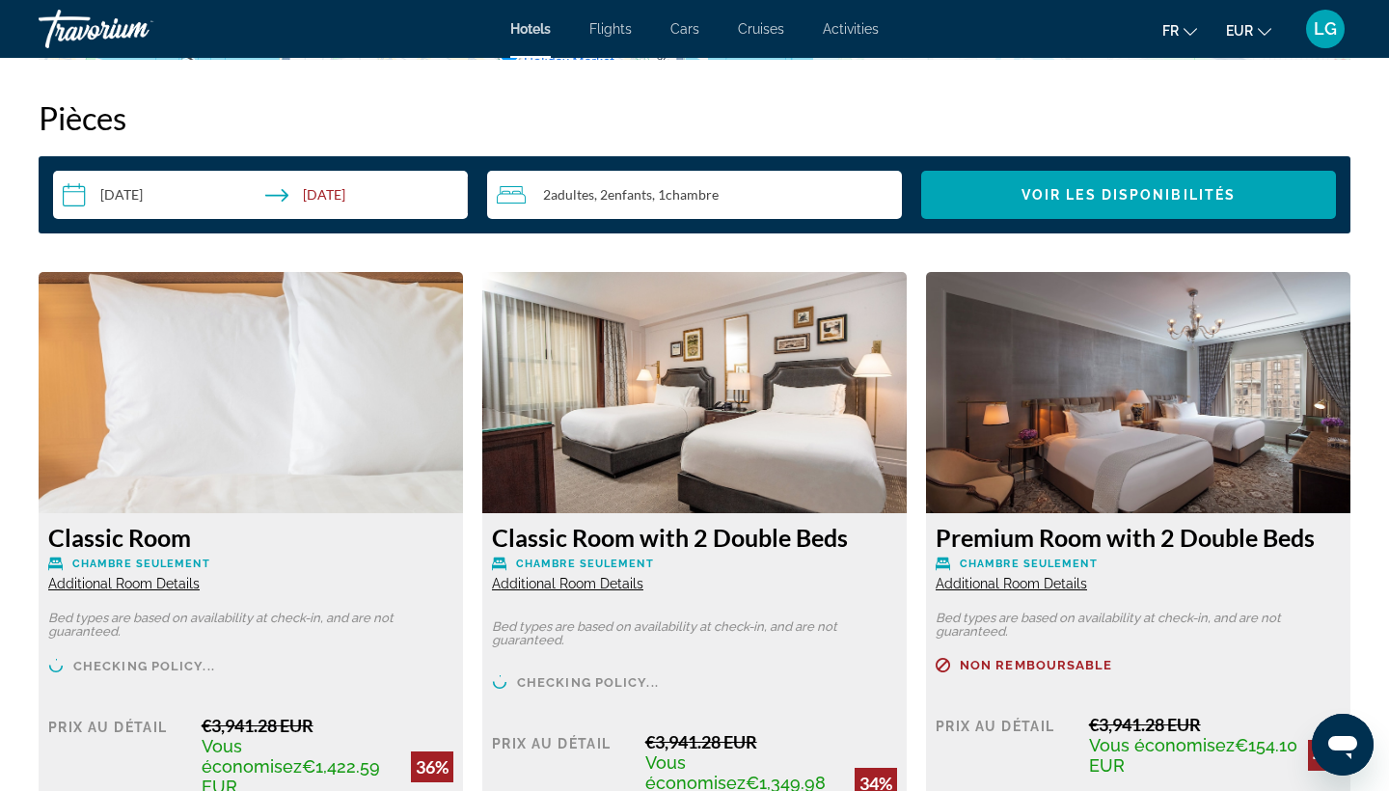
scroll to position [2452, 0]
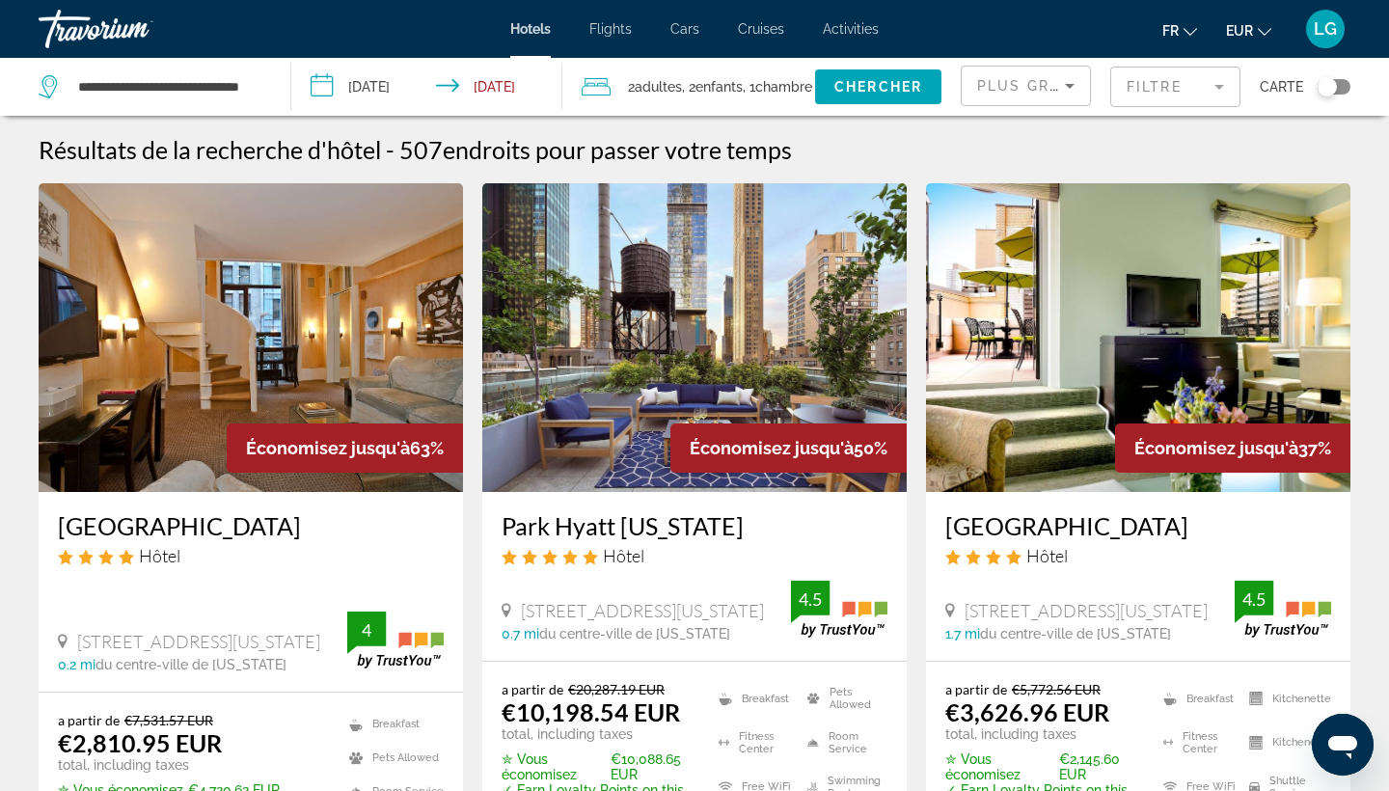
click at [191, 374] on img "Main content" at bounding box center [251, 337] width 424 height 309
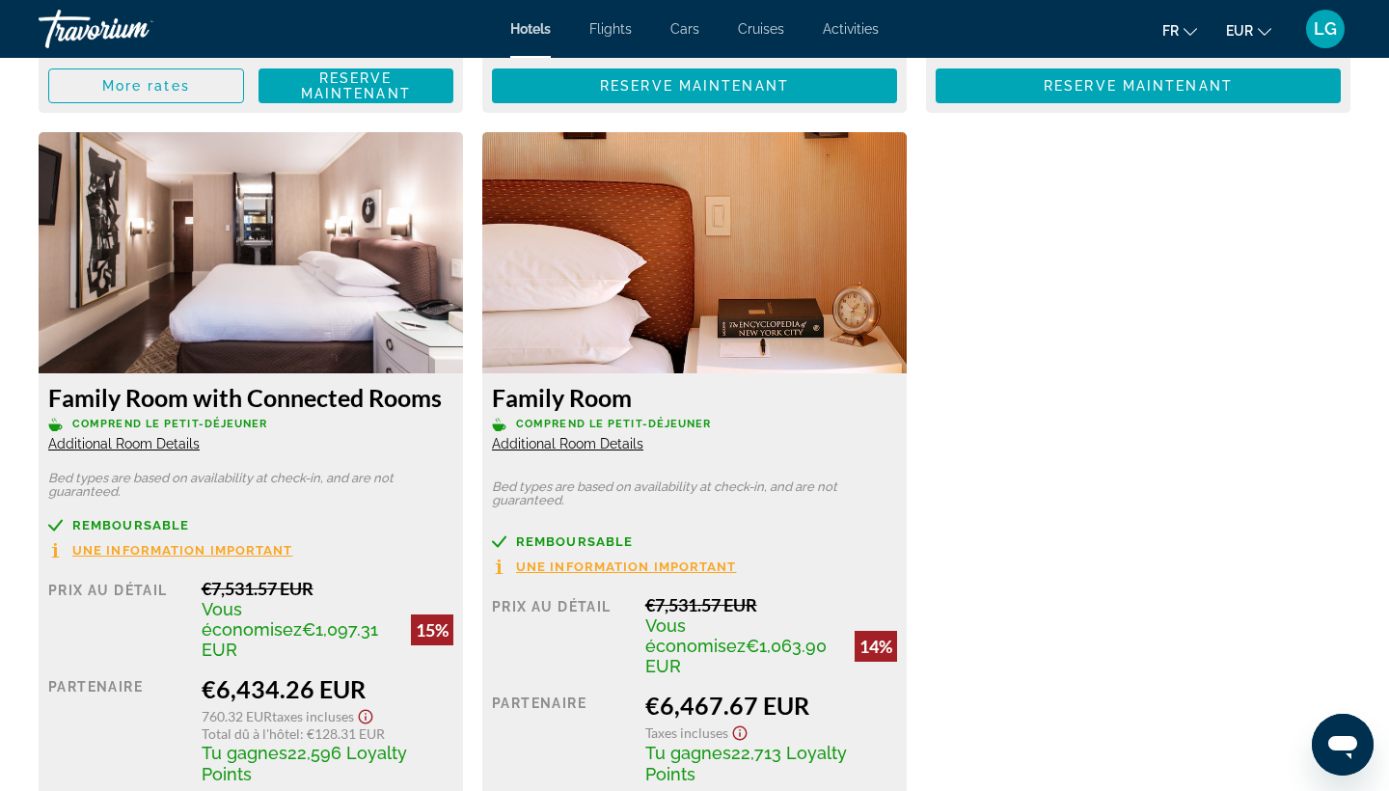
scroll to position [3324, 0]
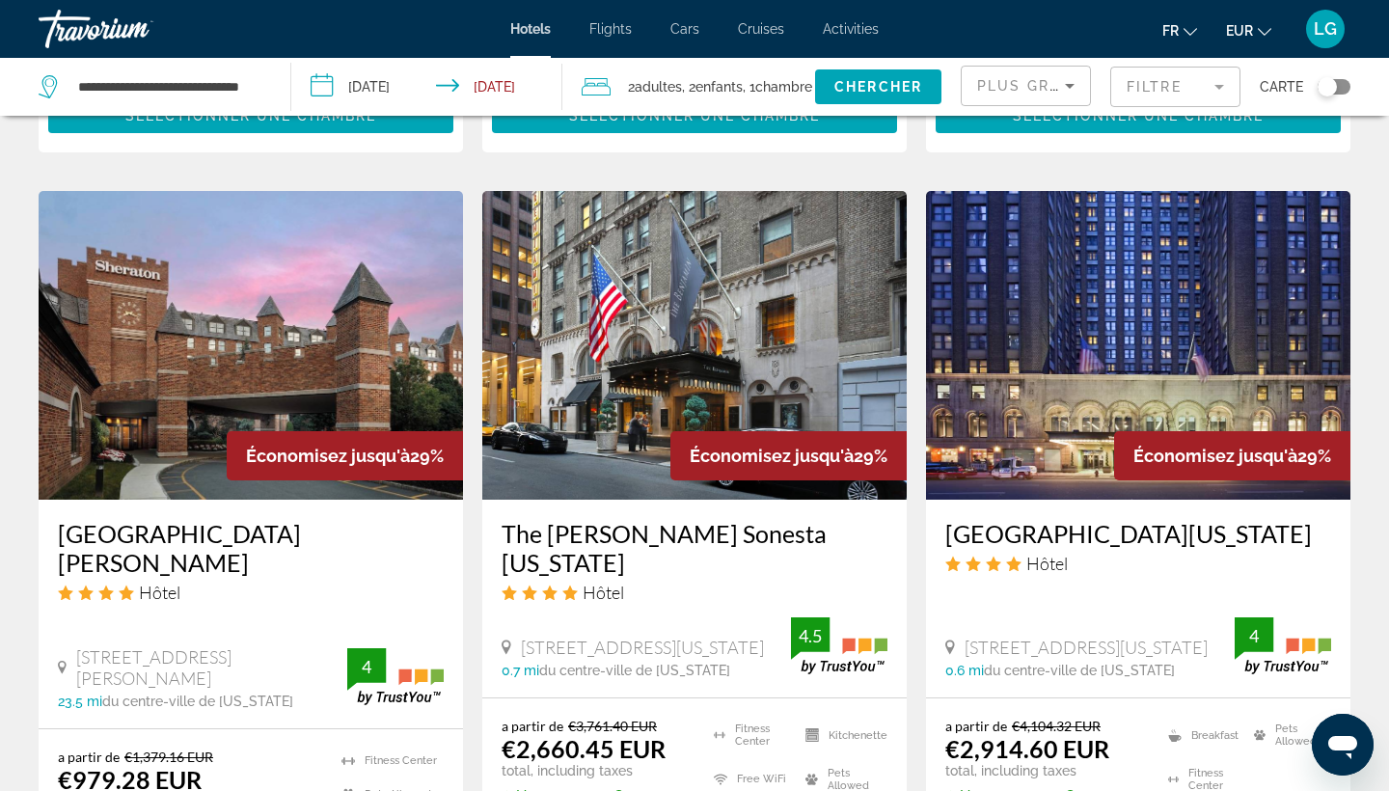
scroll to position [2286, 0]
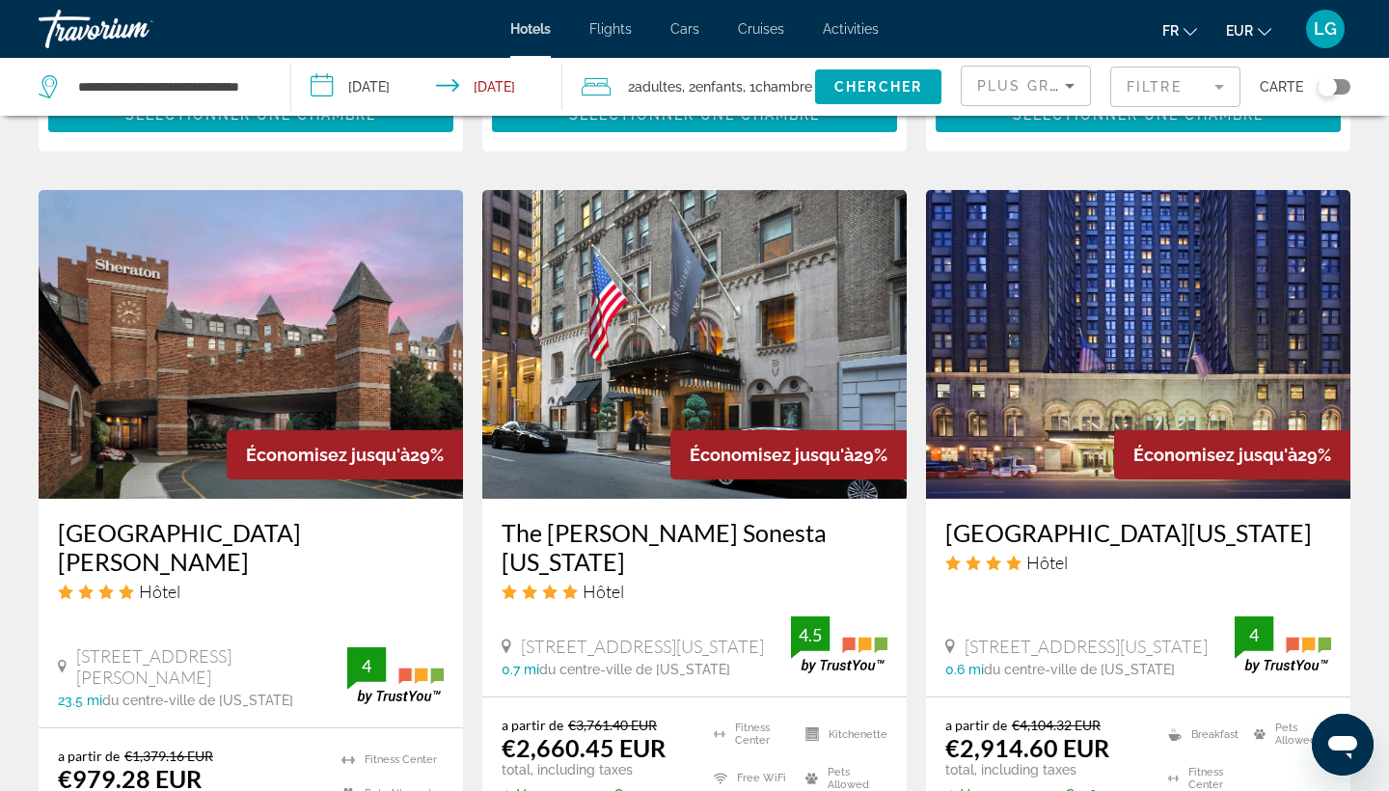
click at [782, 298] on img "Main content" at bounding box center [694, 344] width 424 height 309
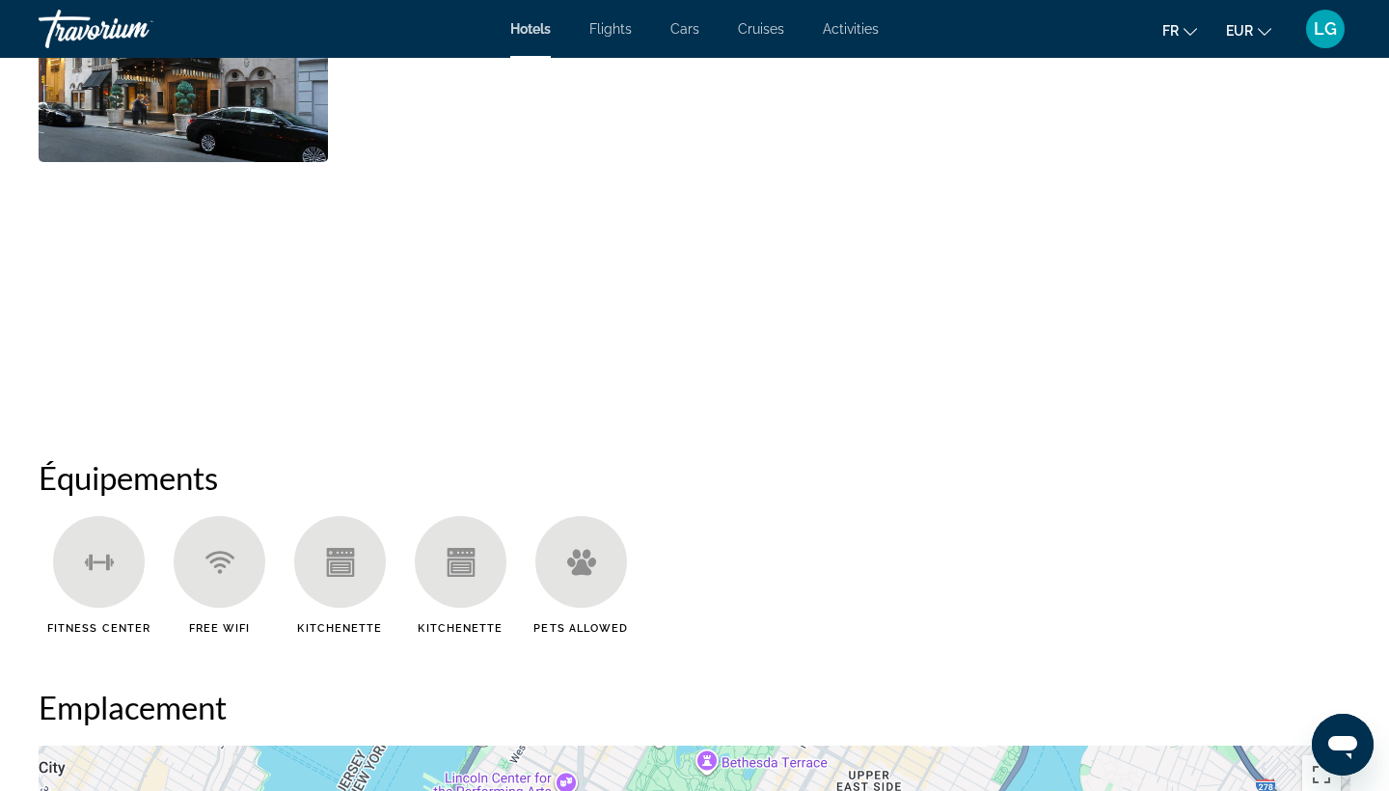
scroll to position [944, 0]
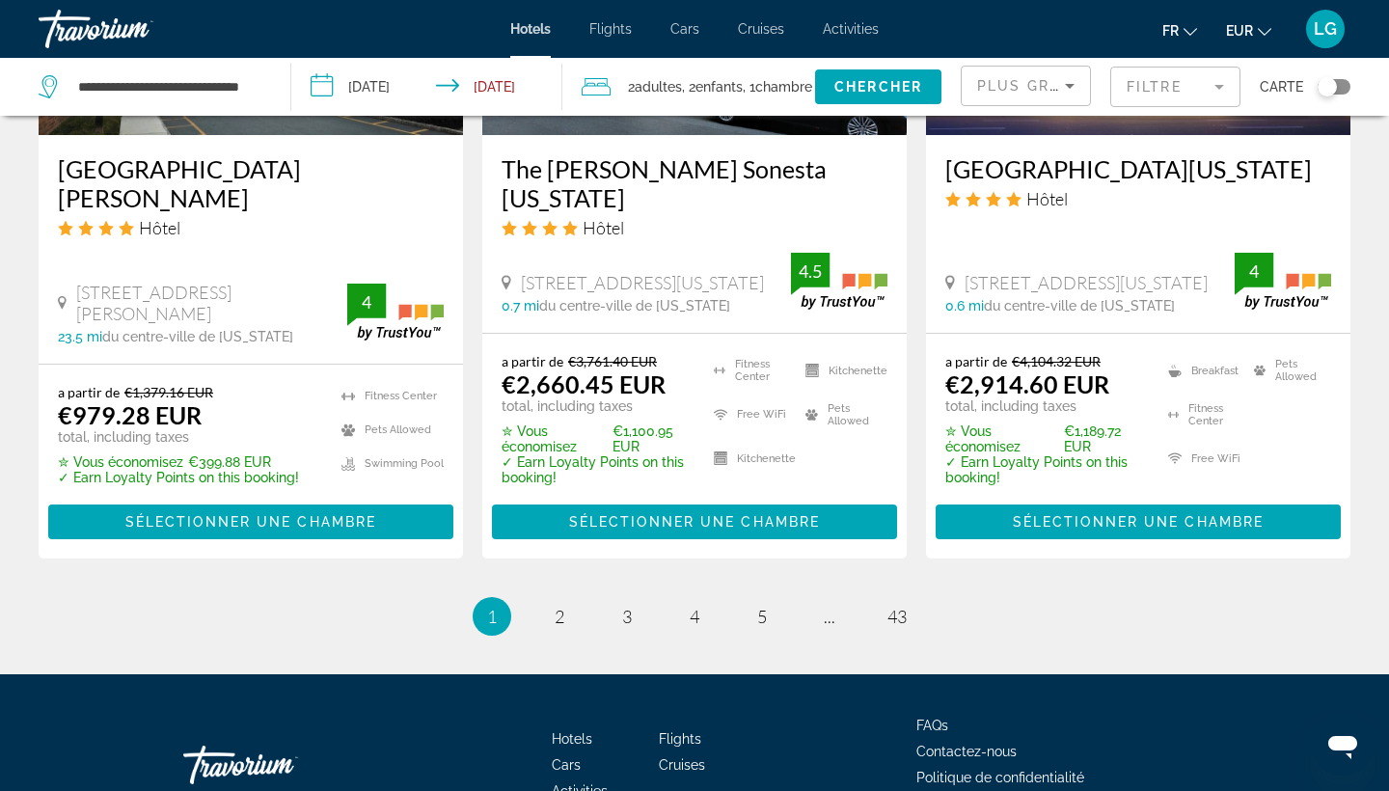
scroll to position [2653, 0]
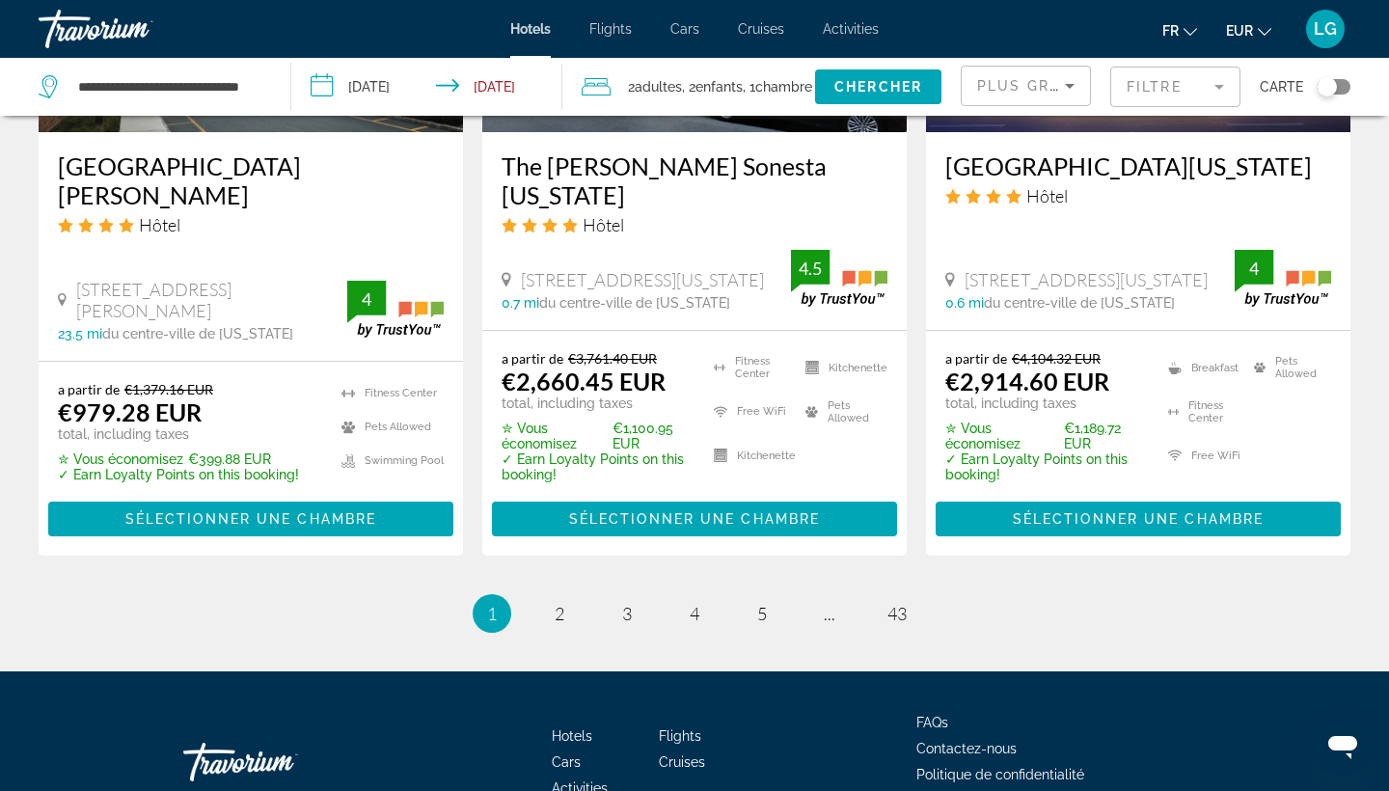
click at [559, 603] on span "2" at bounding box center [559, 613] width 10 height 21
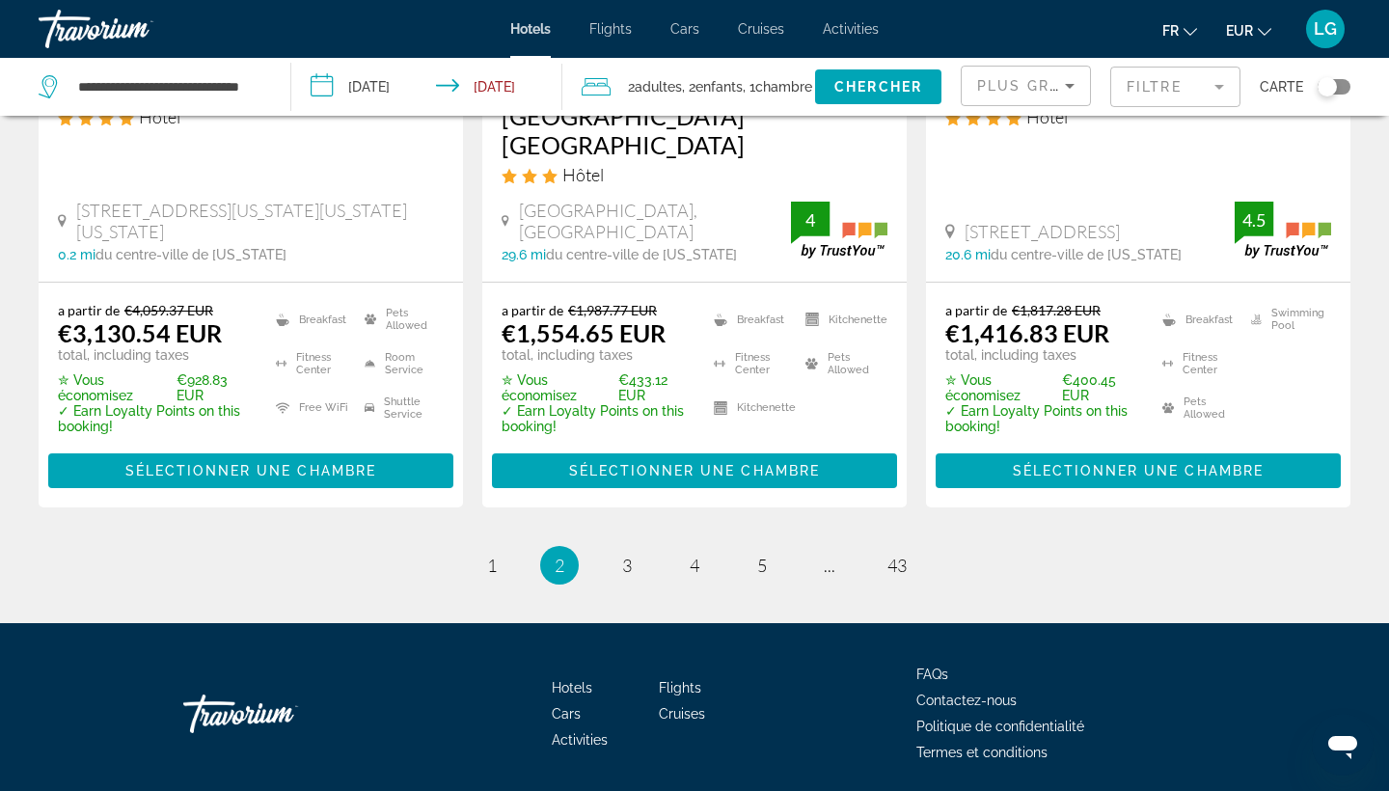
scroll to position [2731, 0]
